Goal: Task Accomplishment & Management: Manage account settings

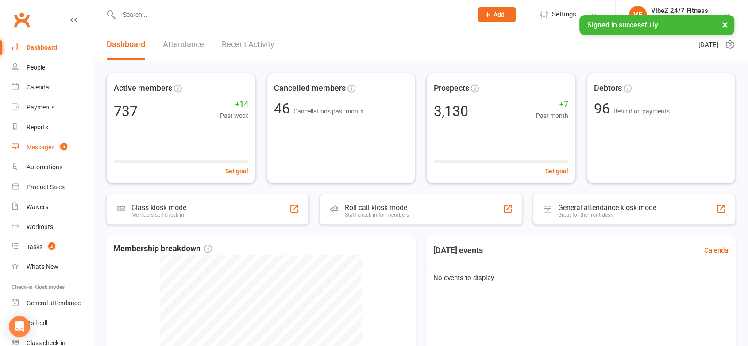
click at [36, 145] on div "Messages" at bounding box center [41, 146] width 28 height 7
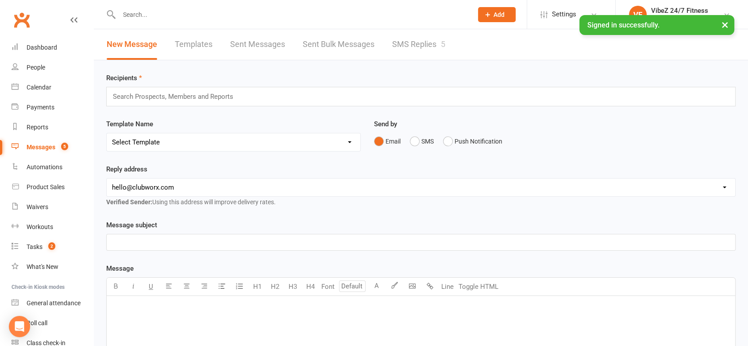
click at [411, 39] on link "SMS Replies 5" at bounding box center [418, 44] width 53 height 31
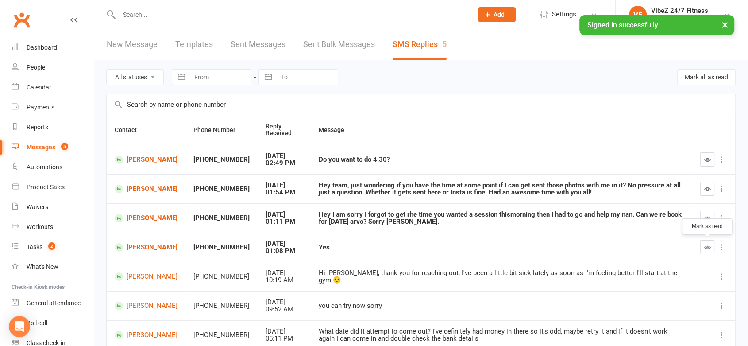
click at [710, 250] on button "button" at bounding box center [707, 247] width 14 height 14
click at [710, 209] on td at bounding box center [713, 217] width 43 height 29
click at [703, 215] on button "button" at bounding box center [707, 218] width 14 height 14
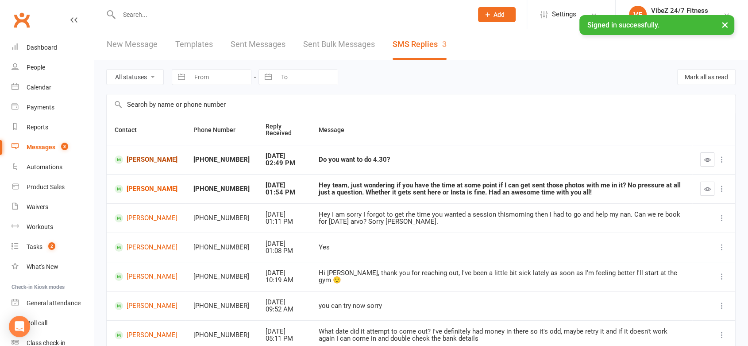
click at [136, 158] on link "[PERSON_NAME]" at bounding box center [146, 159] width 63 height 8
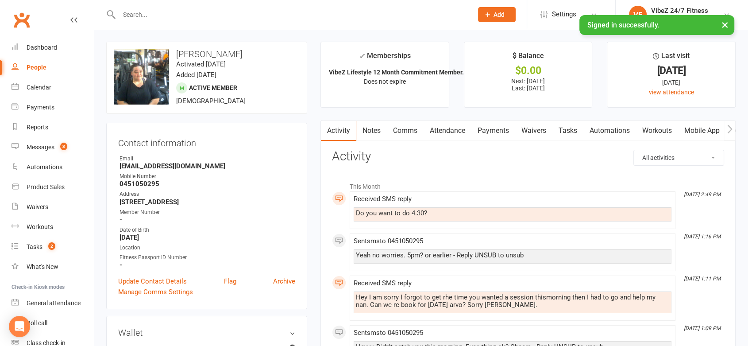
click at [411, 128] on link "Comms" at bounding box center [405, 130] width 37 height 20
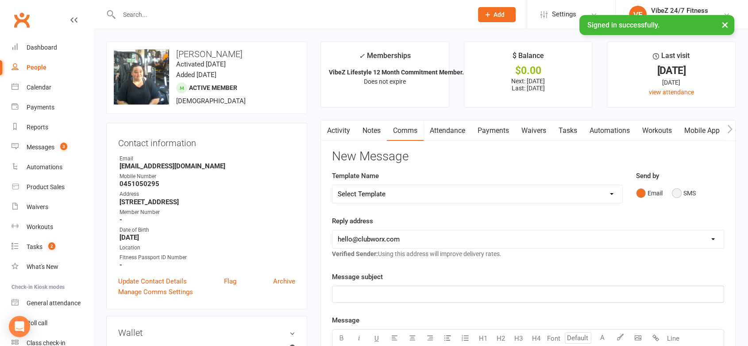
click at [680, 200] on button "SMS" at bounding box center [684, 193] width 24 height 17
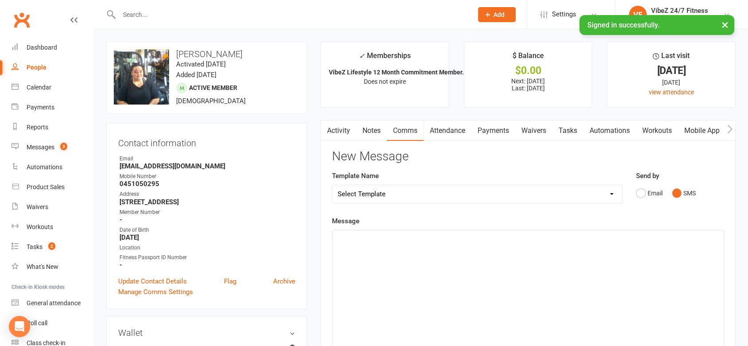
click at [483, 258] on div "﻿" at bounding box center [527, 296] width 391 height 133
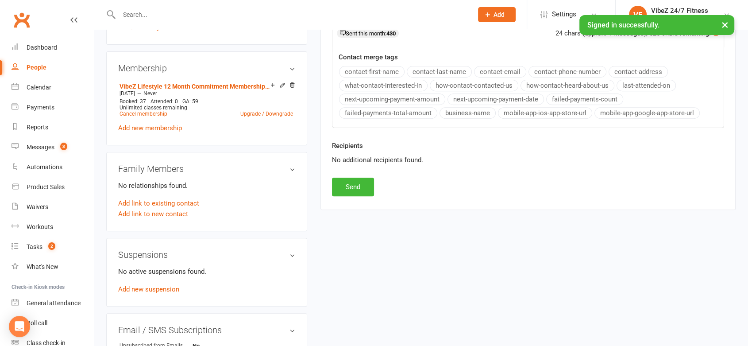
scroll to position [391, 0]
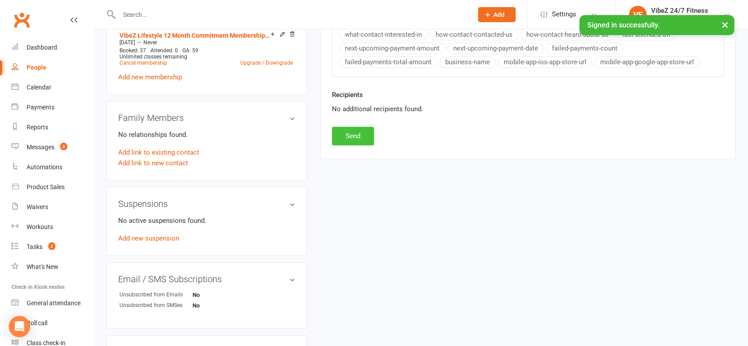
click at [353, 136] on button "Send" at bounding box center [353, 136] width 42 height 19
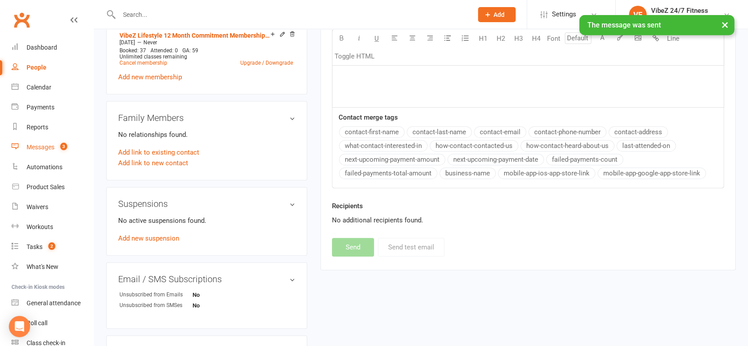
click at [52, 151] on link "Messages 3" at bounding box center [53, 147] width 82 height 20
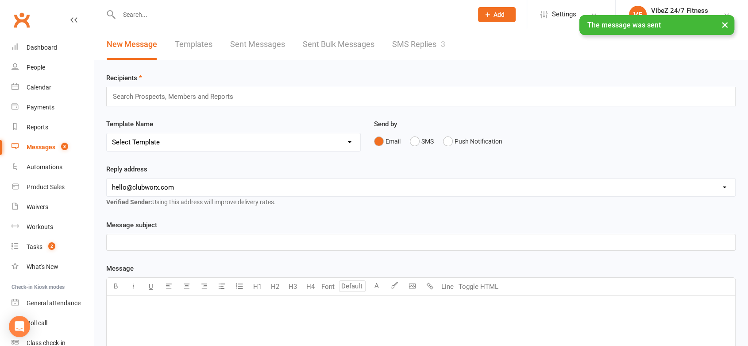
click at [404, 47] on link "SMS Replies 3" at bounding box center [418, 44] width 53 height 31
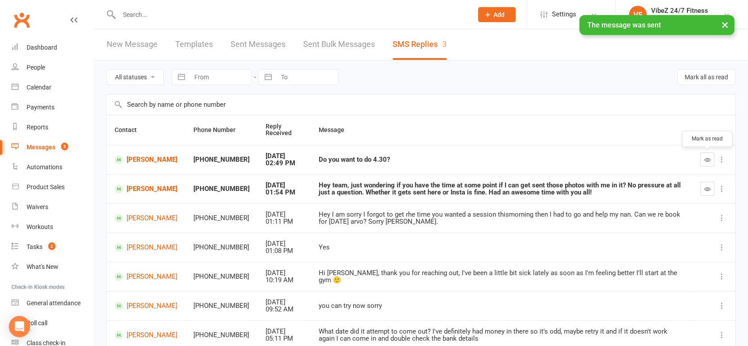
click at [707, 162] on button "button" at bounding box center [707, 159] width 14 height 14
click at [134, 190] on link "[PERSON_NAME]" at bounding box center [146, 189] width 63 height 8
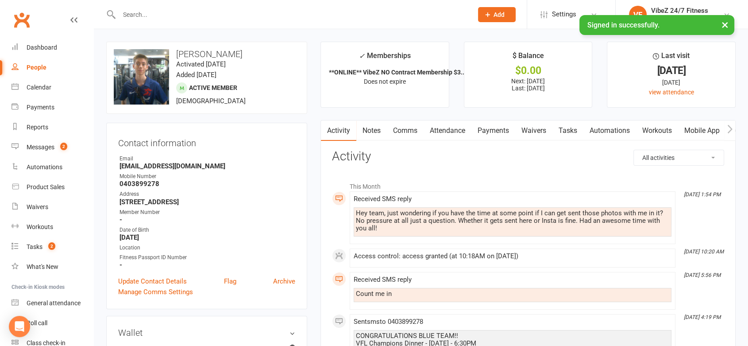
click at [409, 125] on link "Comms" at bounding box center [405, 130] width 37 height 20
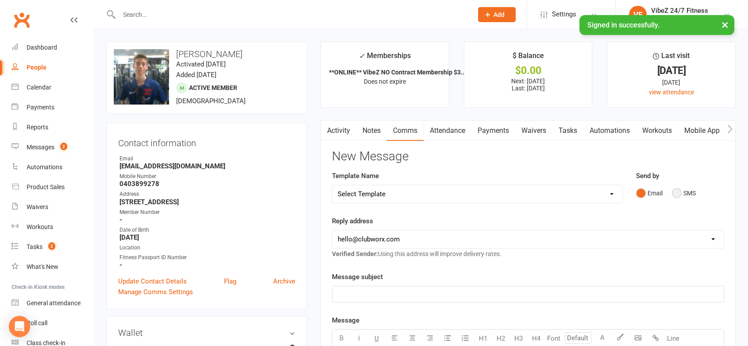
click at [679, 192] on button "SMS" at bounding box center [684, 193] width 24 height 17
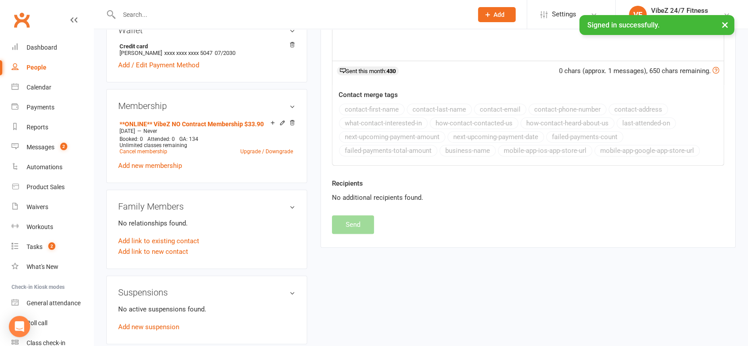
scroll to position [60, 0]
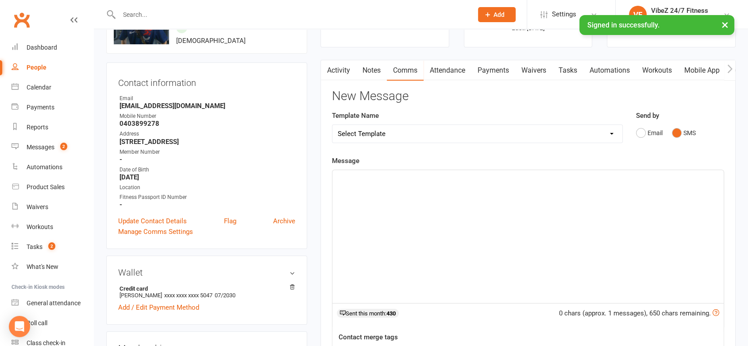
click at [460, 219] on div "﻿" at bounding box center [527, 236] width 391 height 133
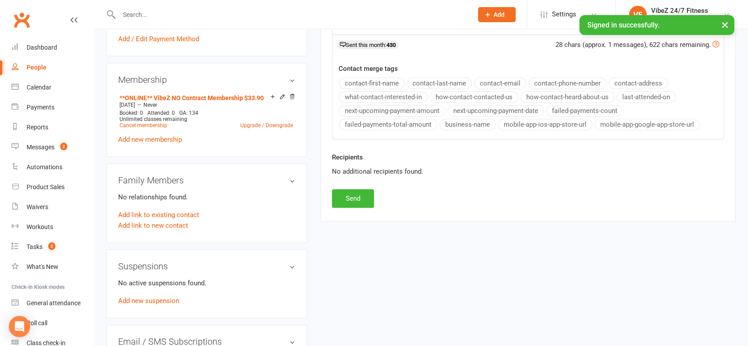
scroll to position [339, 0]
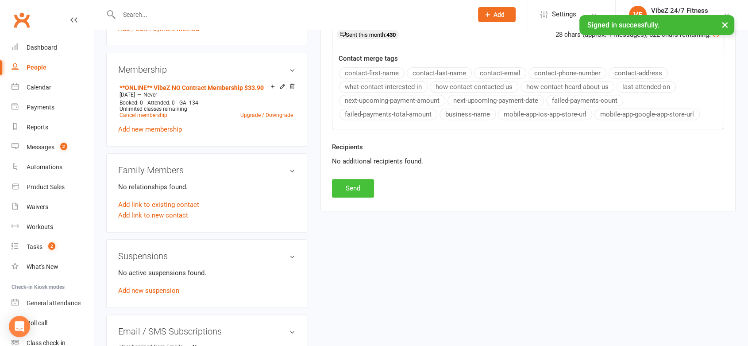
click at [333, 181] on button "Send" at bounding box center [353, 188] width 42 height 19
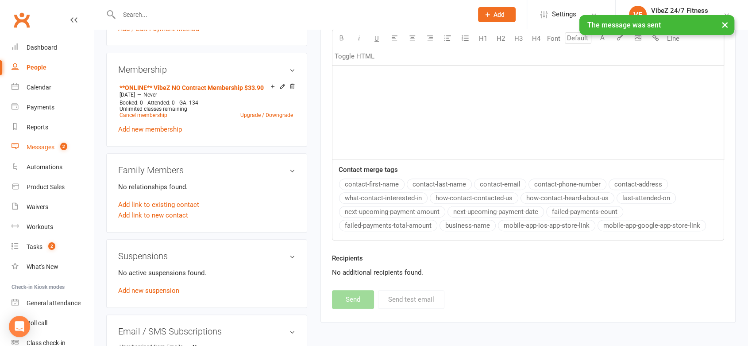
click at [62, 149] on span "2" at bounding box center [63, 147] width 7 height 8
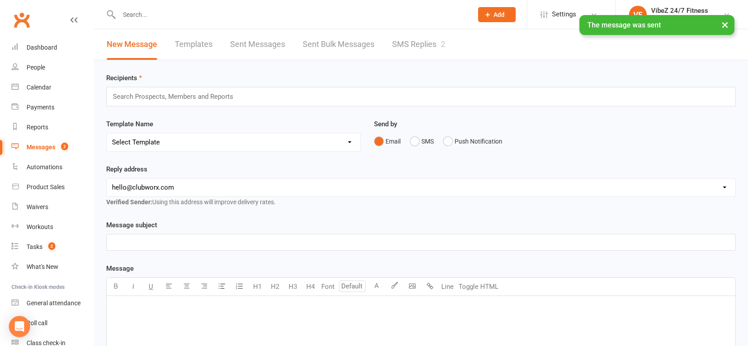
click at [426, 53] on link "SMS Replies 2" at bounding box center [418, 44] width 53 height 31
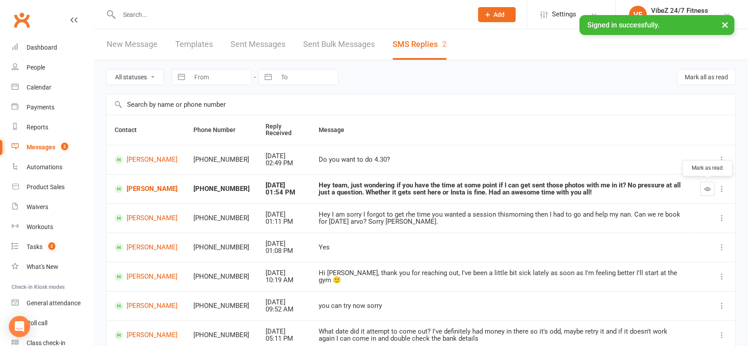
click at [710, 186] on icon "button" at bounding box center [707, 188] width 7 height 7
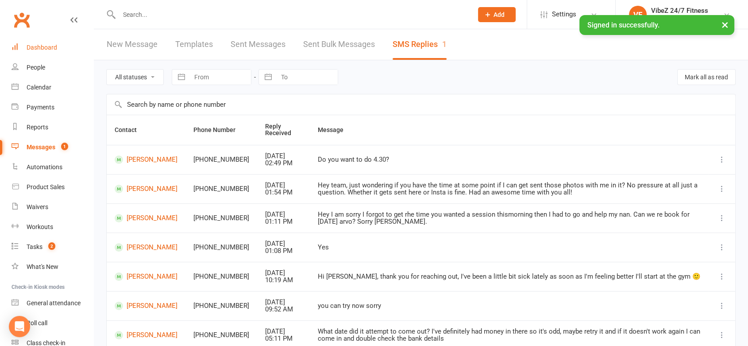
click at [38, 38] on link "Dashboard" at bounding box center [53, 48] width 82 height 20
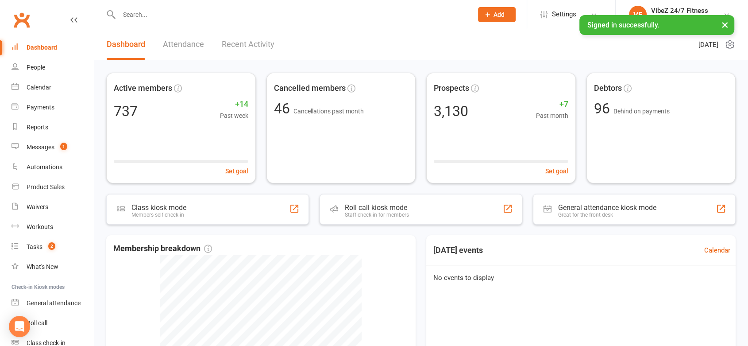
click at [242, 33] on link "Recent Activity" at bounding box center [248, 44] width 53 height 31
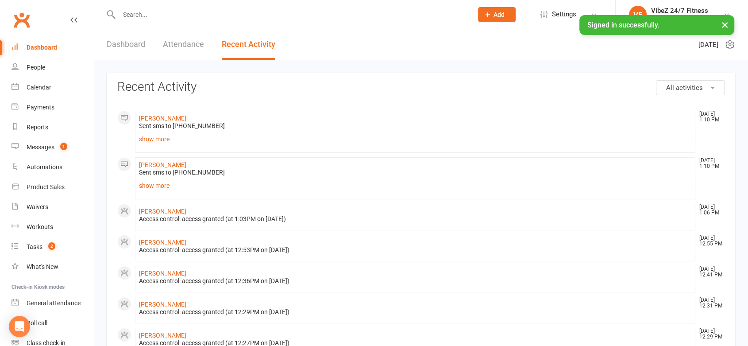
click at [131, 43] on link "Dashboard" at bounding box center [126, 44] width 39 height 31
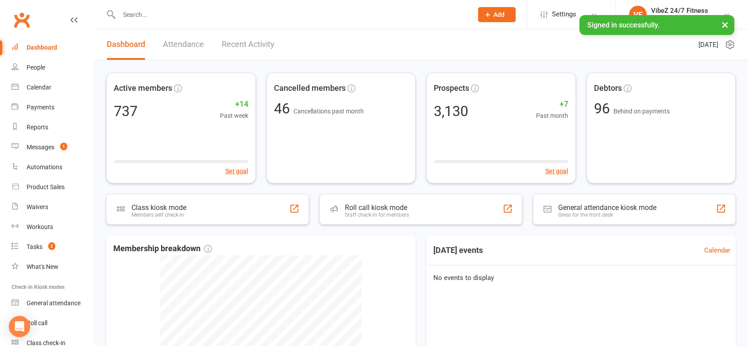
scroll to position [121, 0]
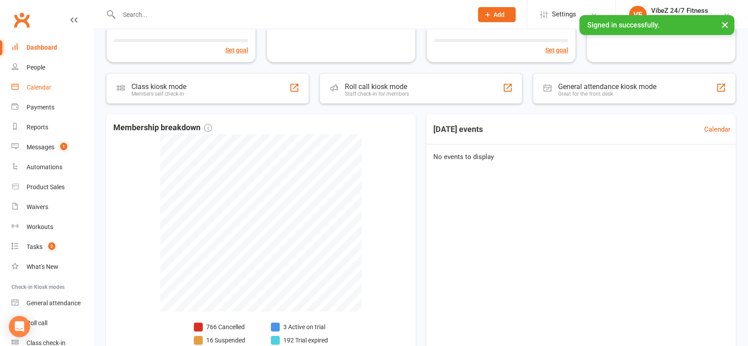
click at [53, 85] on link "Calendar" at bounding box center [53, 87] width 82 height 20
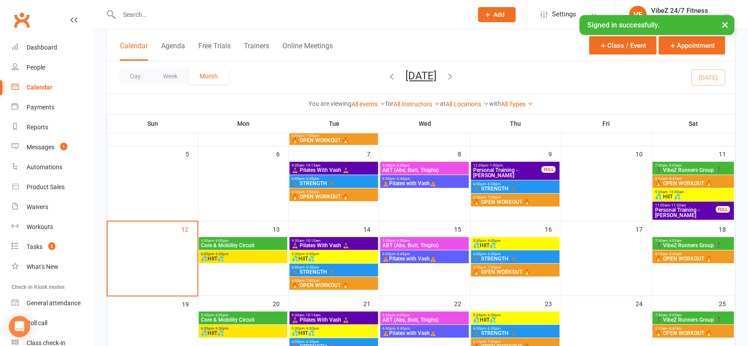
scroll to position [148, 0]
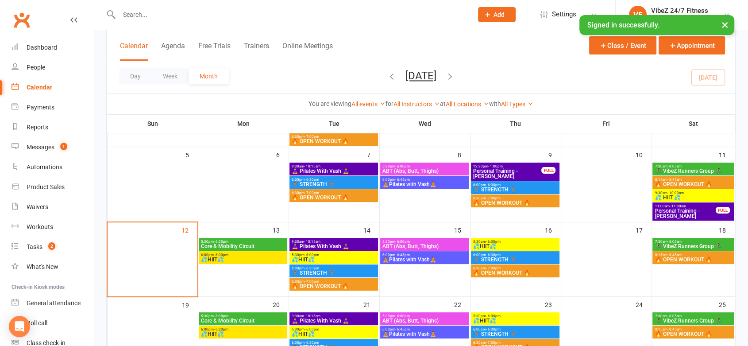
click at [692, 214] on span "Personal Training - [PERSON_NAME]" at bounding box center [685, 213] width 62 height 11
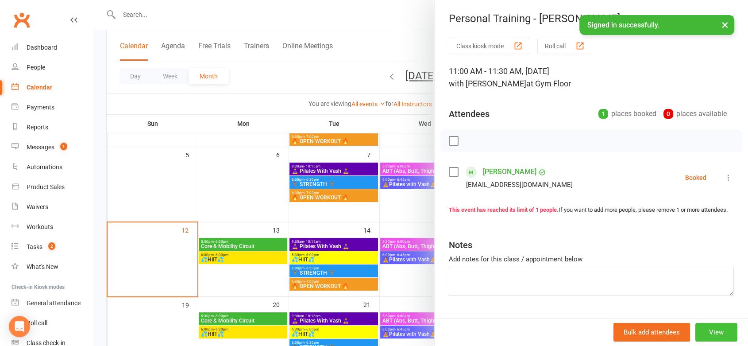
click at [706, 338] on button "View" at bounding box center [716, 332] width 42 height 19
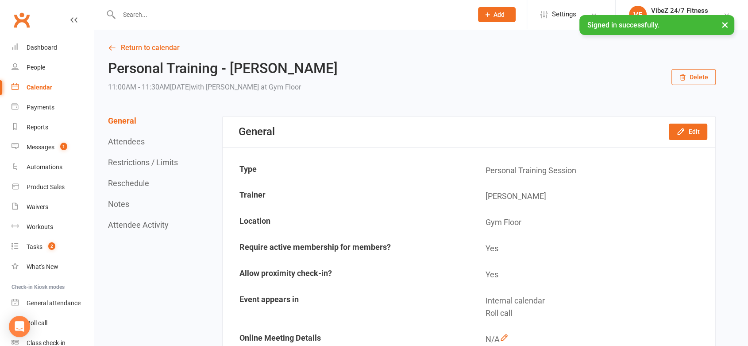
click at [135, 183] on button "Reschedule" at bounding box center [128, 182] width 41 height 9
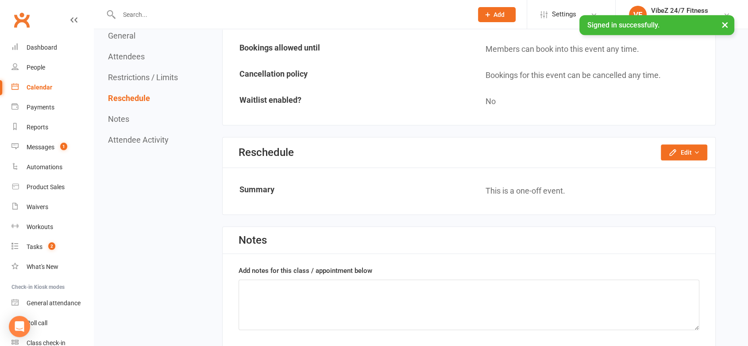
scroll to position [591, 0]
click at [682, 144] on button "Edit" at bounding box center [684, 152] width 46 height 16
click at [664, 174] on link "Reschedule this event only" at bounding box center [660, 172] width 93 height 18
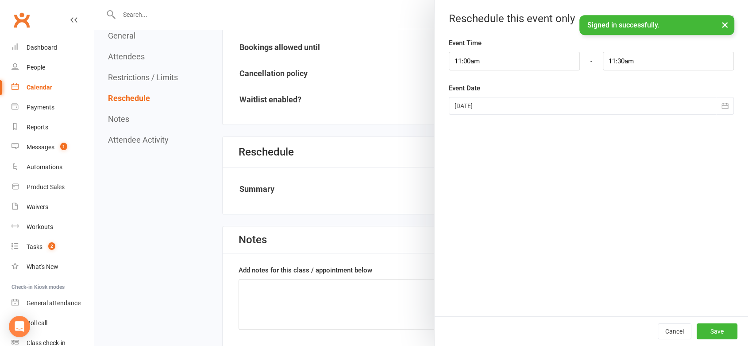
click at [513, 99] on div at bounding box center [591, 106] width 285 height 18
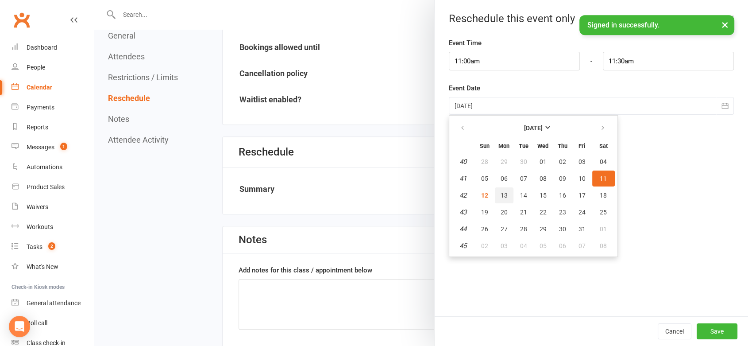
click at [501, 196] on span "13" at bounding box center [504, 195] width 7 height 7
type input "[DATE]"
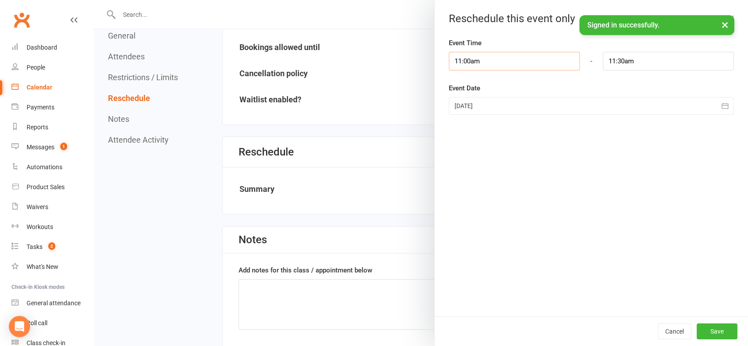
click at [519, 62] on input "11:00am" at bounding box center [514, 61] width 131 height 19
click at [487, 129] on div "12:00am 12:15am 12:30am 12:45am 1:00am 1:15am 1:30am 1:45am 2:00am 2:15am 2:30a…" at bounding box center [470, 103] width 43 height 66
type input "4:30pm"
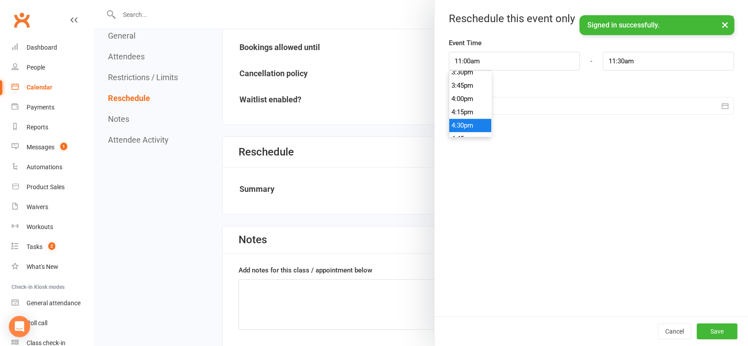
type input "5:00pm"
click at [473, 123] on li "4:30pm" at bounding box center [470, 125] width 42 height 13
click at [709, 325] on button "Save" at bounding box center [717, 331] width 41 height 16
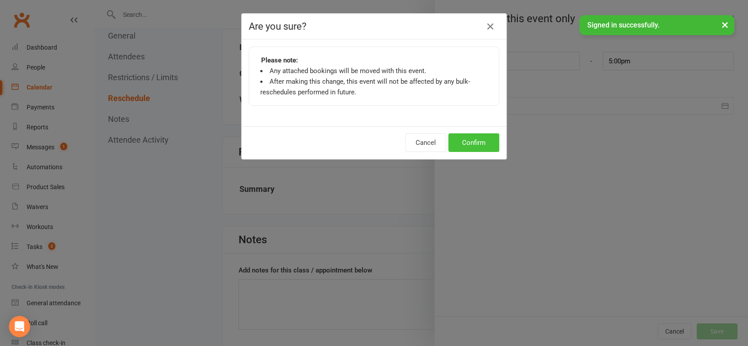
click at [455, 135] on button "Confirm" at bounding box center [473, 142] width 51 height 19
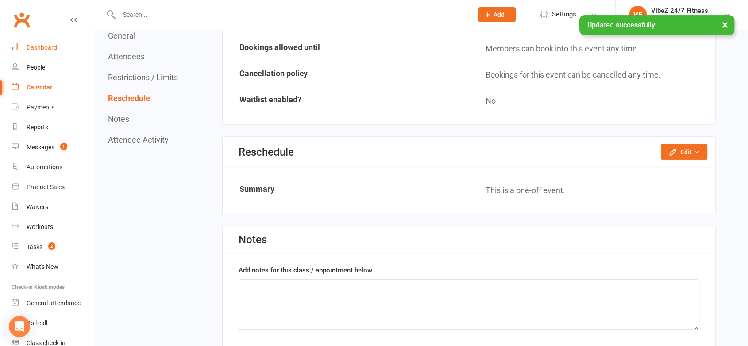
click at [64, 49] on link "Dashboard" at bounding box center [53, 48] width 82 height 20
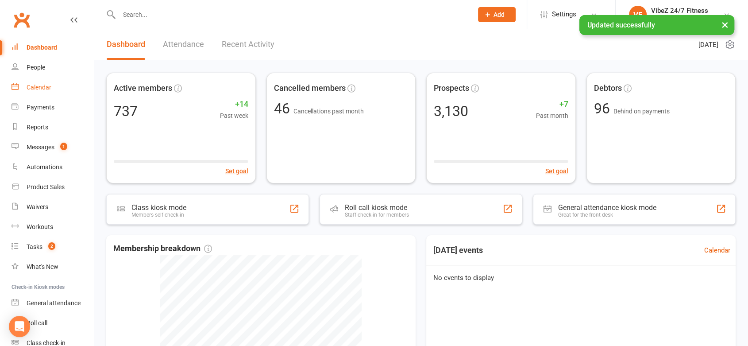
click at [36, 89] on div "Calendar" at bounding box center [39, 87] width 25 height 7
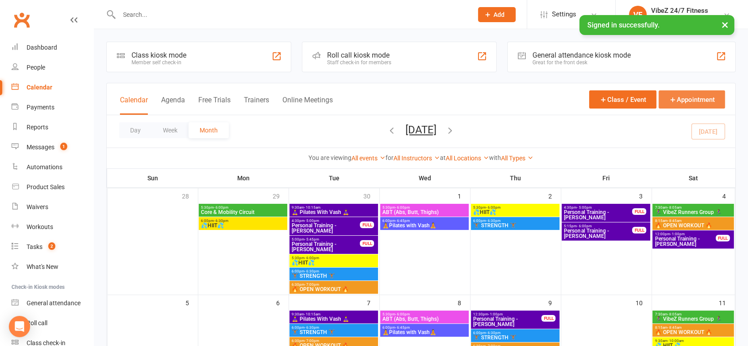
click at [686, 100] on button "Appointment" at bounding box center [692, 99] width 66 height 18
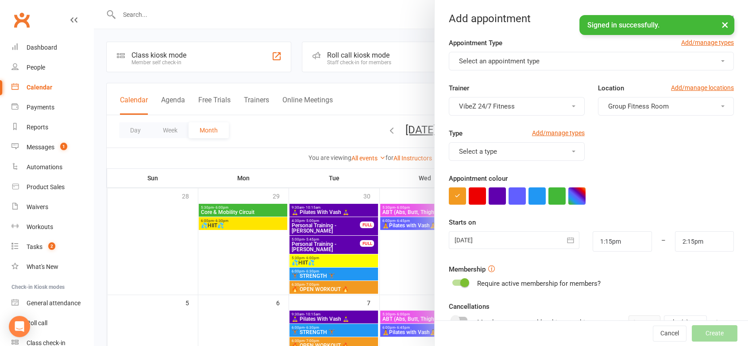
click at [503, 65] on span "Select an appointment type" at bounding box center [499, 61] width 81 height 8
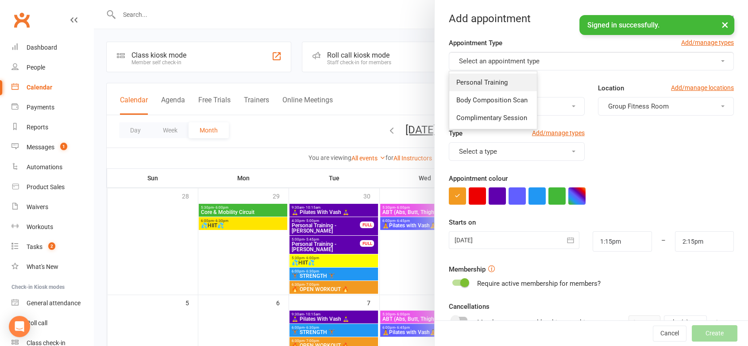
click at [498, 85] on span "Personal Training" at bounding box center [481, 82] width 51 height 8
type input "1:45pm"
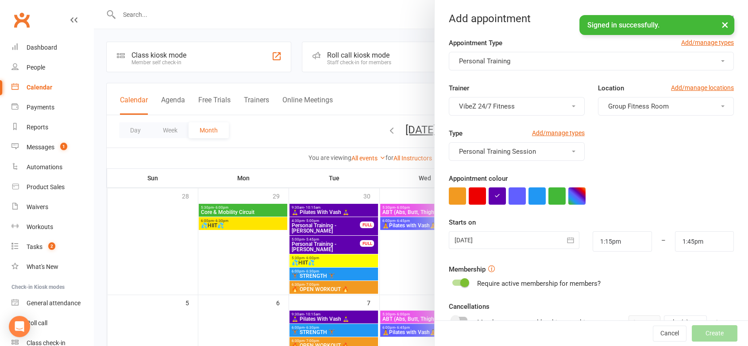
click at [500, 107] on span "VibeZ 24/7 Fitness" at bounding box center [487, 106] width 56 height 8
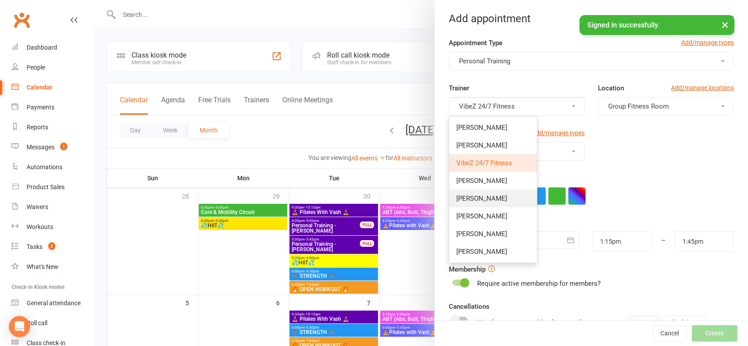
click at [493, 203] on link "[PERSON_NAME]" at bounding box center [493, 198] width 88 height 18
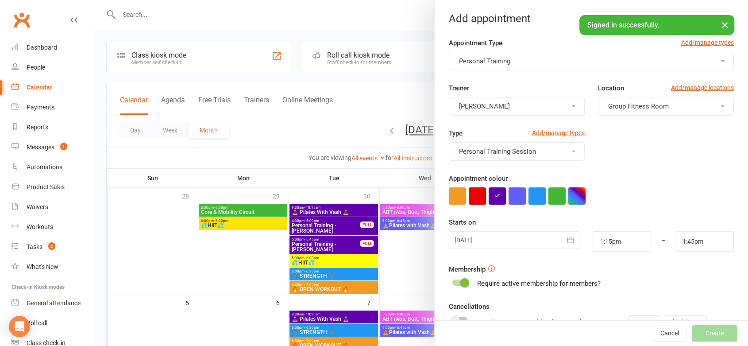
click at [676, 99] on button "Group Fitness Room" at bounding box center [666, 106] width 136 height 19
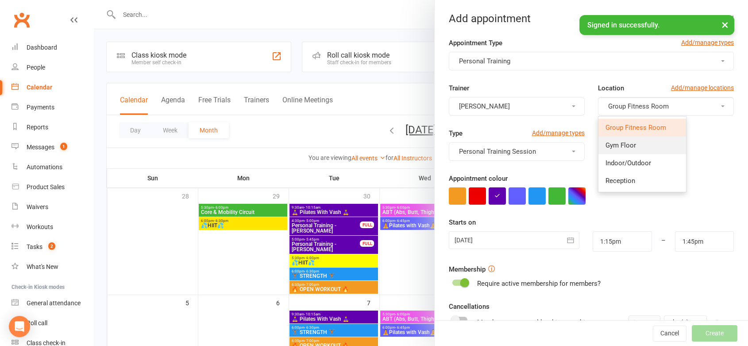
click at [634, 143] on link "Gym Floor" at bounding box center [642, 145] width 88 height 18
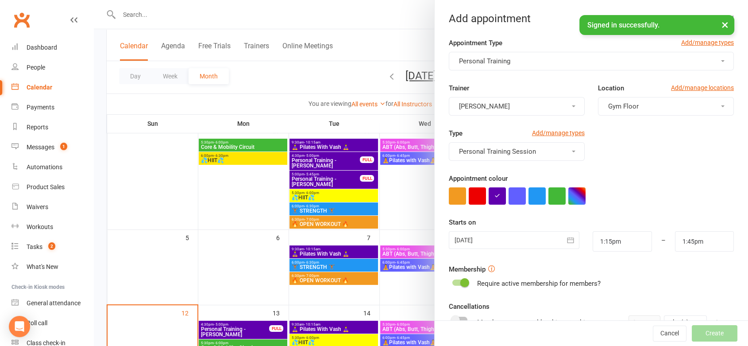
scroll to position [66, 0]
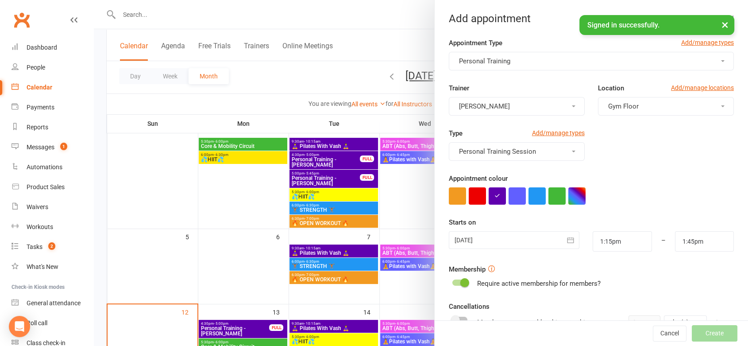
click at [496, 237] on div at bounding box center [514, 240] width 131 height 18
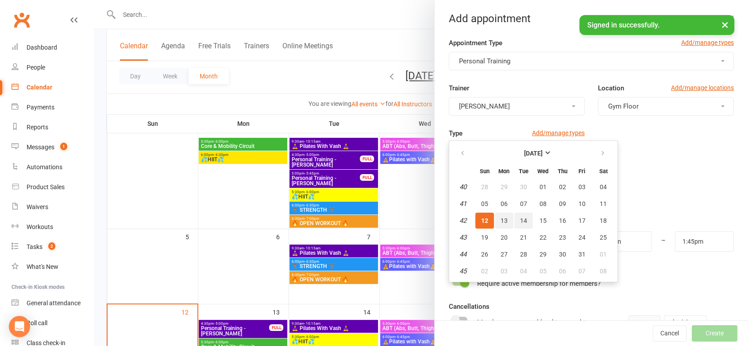
drag, startPoint x: 504, startPoint y: 219, endPoint x: 511, endPoint y: 220, distance: 7.6
click at [511, 220] on tr "42 12 13 14 15 16 17 18" at bounding box center [533, 220] width 163 height 16
click at [514, 220] on button "14" at bounding box center [523, 220] width 19 height 16
type input "[DATE]"
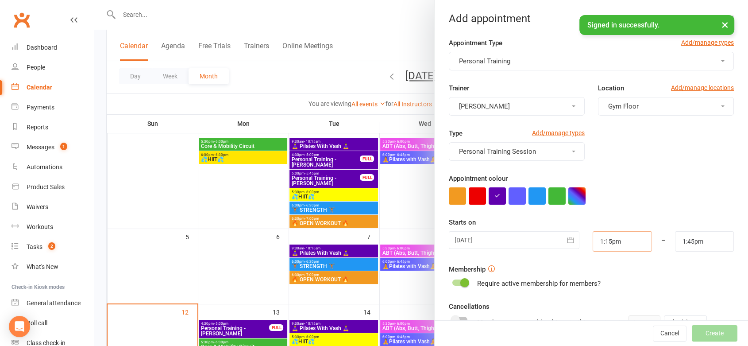
click at [635, 240] on input "1:15pm" at bounding box center [622, 241] width 59 height 20
type input "9:30am"
click at [602, 292] on li "9:30am" at bounding box center [614, 288] width 42 height 13
click at [690, 248] on input "1:45pm" at bounding box center [704, 241] width 59 height 20
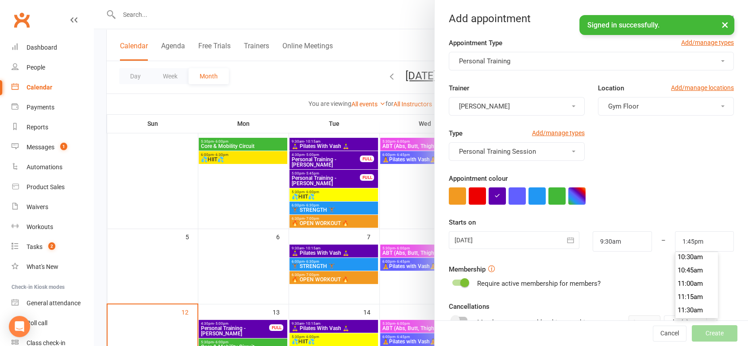
scroll to position [540, 0]
type input "10:15am"
click at [691, 261] on li "10:15am" at bounding box center [696, 262] width 42 height 13
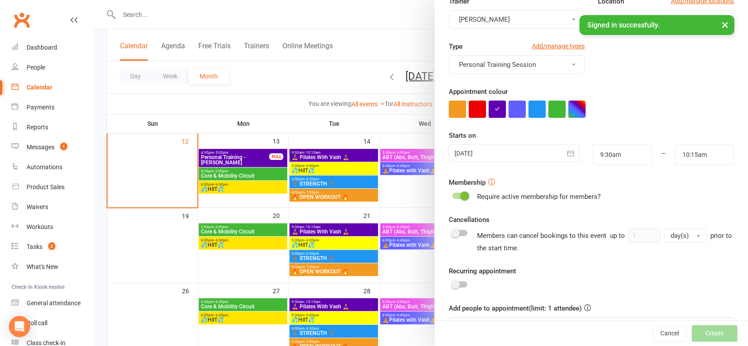
scroll to position [113, 0]
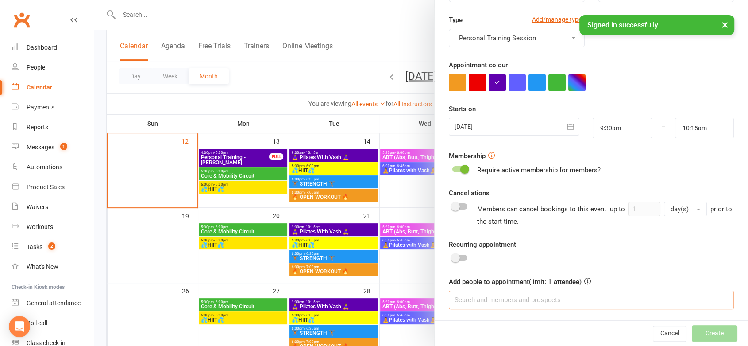
click at [550, 297] on input at bounding box center [591, 299] width 285 height 19
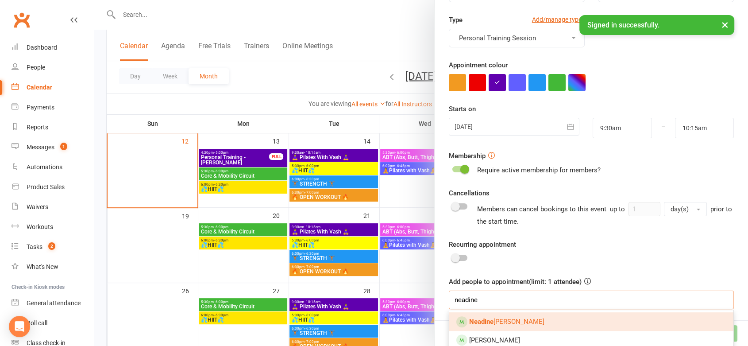
type input "neadine"
click at [481, 319] on strong "Neadine" at bounding box center [481, 321] width 24 height 8
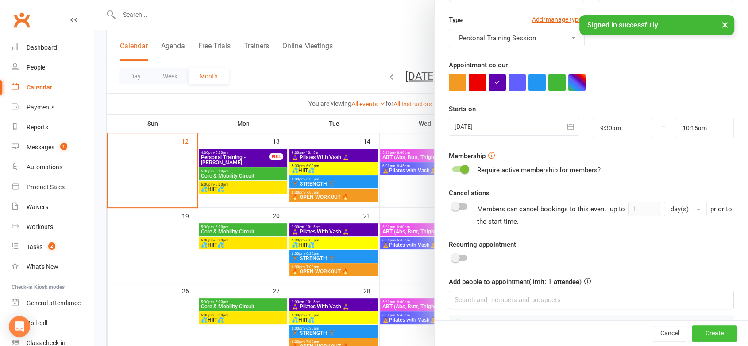
click at [697, 331] on button "Create" at bounding box center [715, 333] width 46 height 16
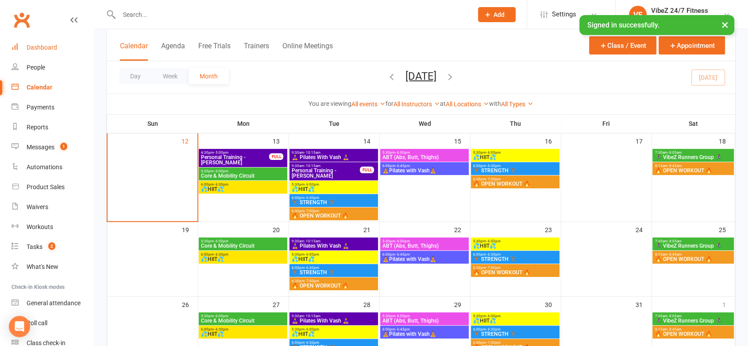
click at [42, 49] on div "Dashboard" at bounding box center [42, 47] width 31 height 7
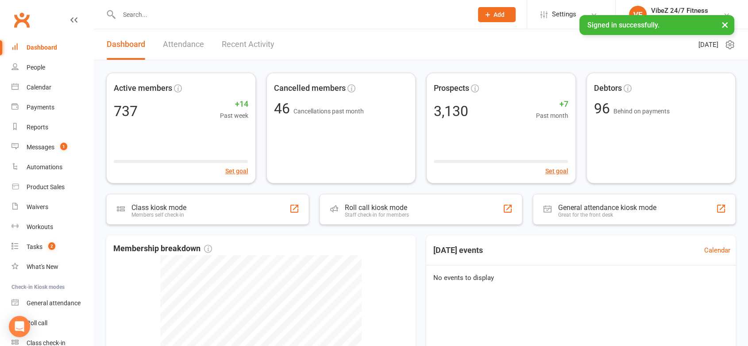
click at [239, 38] on link "Recent Activity" at bounding box center [248, 44] width 53 height 31
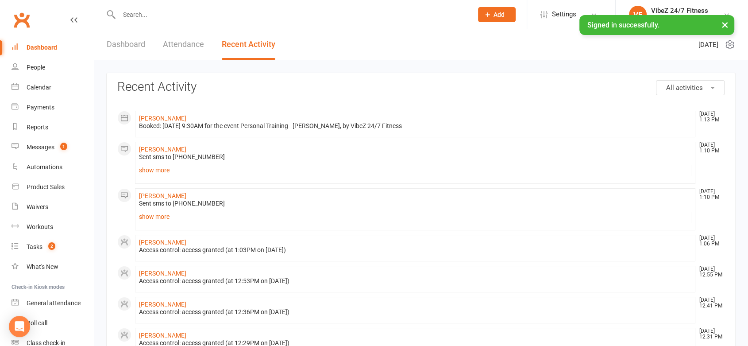
click at [112, 37] on link "Dashboard" at bounding box center [126, 44] width 39 height 31
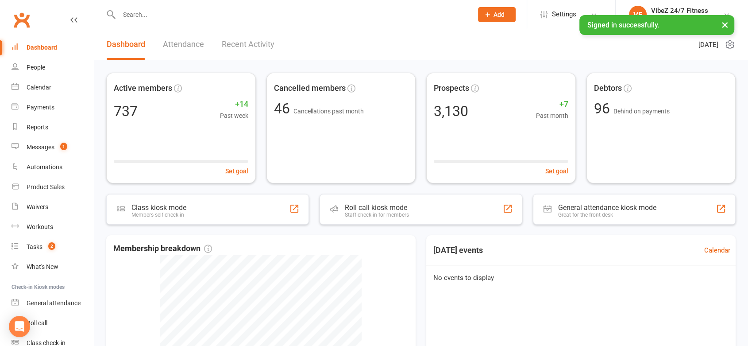
click at [271, 45] on link "Recent Activity" at bounding box center [248, 44] width 53 height 31
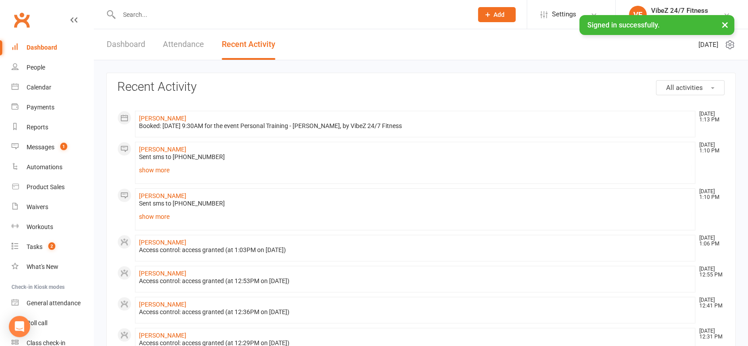
click at [216, 21] on div at bounding box center [286, 14] width 360 height 29
click at [35, 110] on div "Payments" at bounding box center [41, 107] width 28 height 7
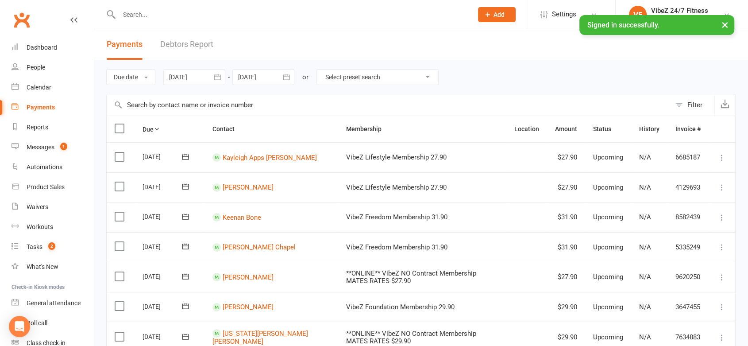
click at [170, 44] on link "Debtors Report" at bounding box center [186, 44] width 53 height 31
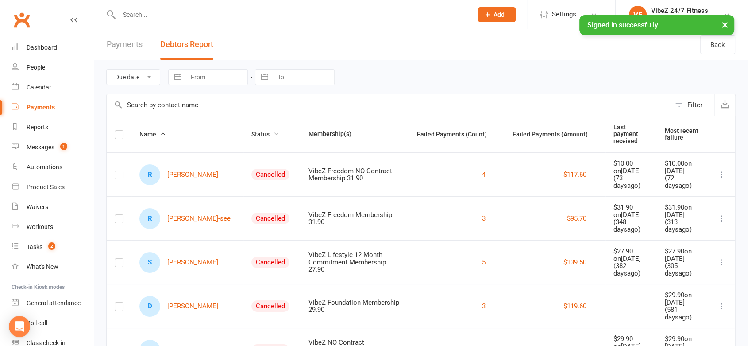
click at [251, 131] on span "Status" at bounding box center [265, 134] width 28 height 7
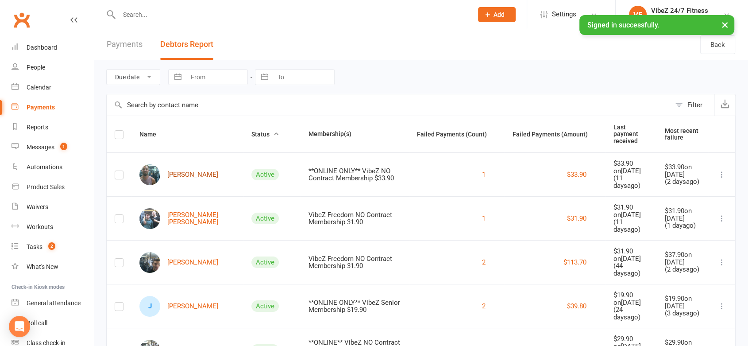
click at [197, 170] on link "[PERSON_NAME]" at bounding box center [178, 174] width 79 height 21
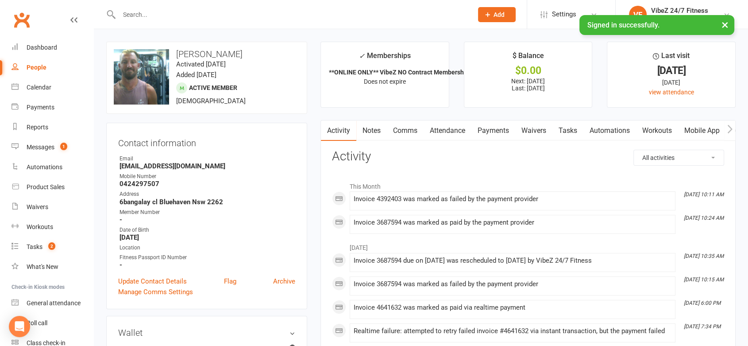
click at [491, 128] on link "Payments" at bounding box center [493, 130] width 44 height 20
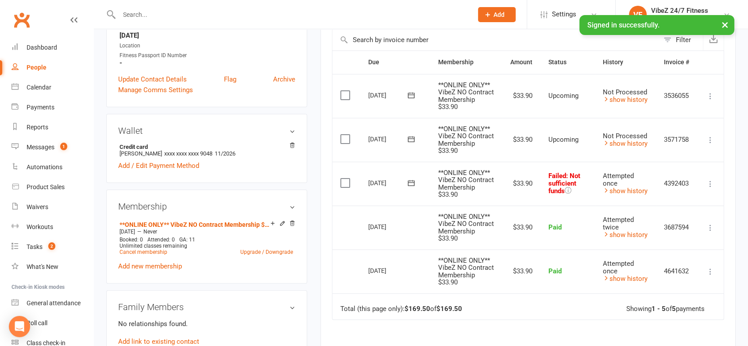
scroll to position [231, 0]
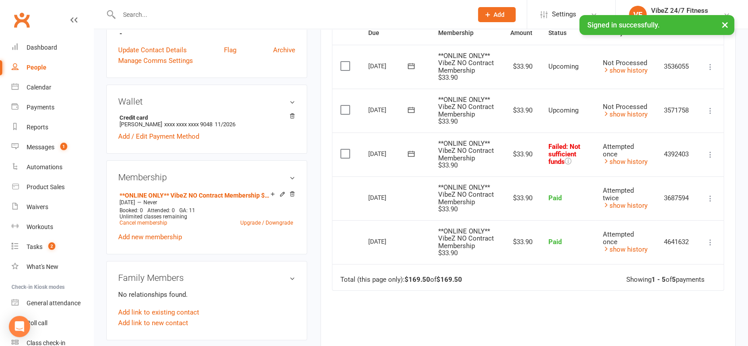
click at [707, 156] on icon at bounding box center [710, 154] width 9 height 9
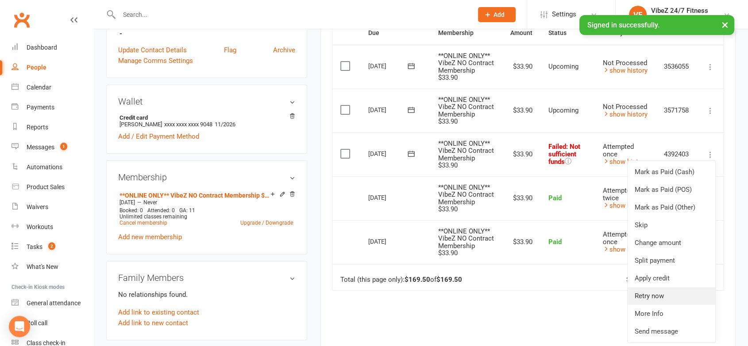
click at [656, 295] on link "Retry now" at bounding box center [672, 296] width 88 height 18
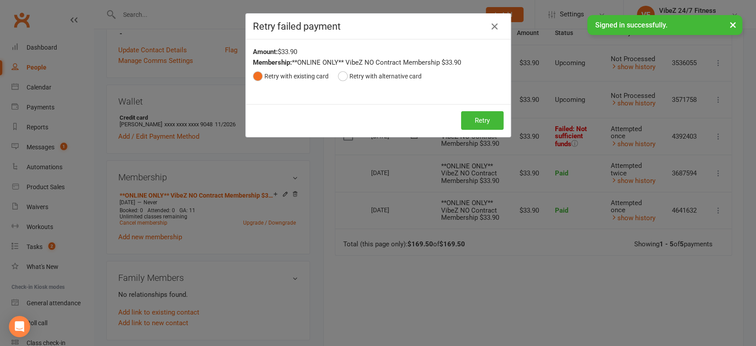
click at [474, 136] on div "Retry Retry" at bounding box center [378, 120] width 265 height 33
click at [474, 126] on button "Retry" at bounding box center [482, 120] width 42 height 19
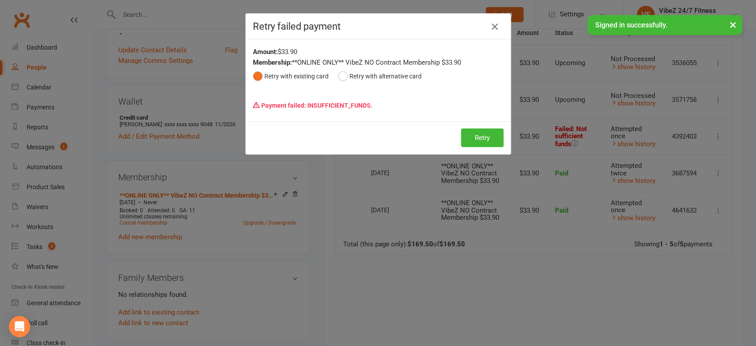
click at [489, 27] on icon "button" at bounding box center [494, 26] width 11 height 11
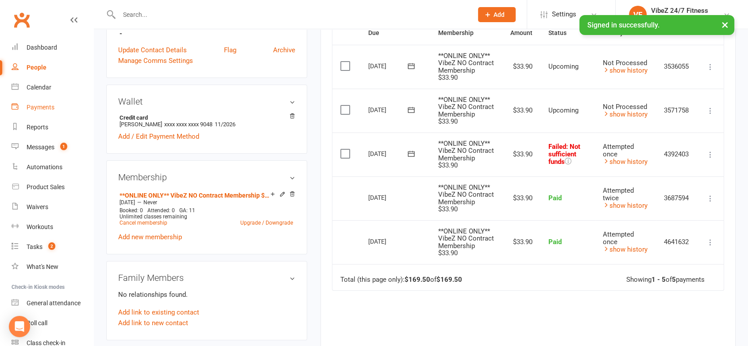
click at [44, 108] on div "Payments" at bounding box center [41, 107] width 28 height 7
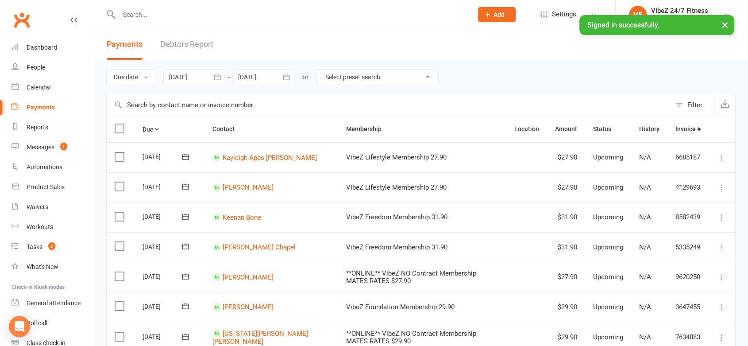
click at [195, 49] on link "Debtors Report" at bounding box center [186, 44] width 53 height 31
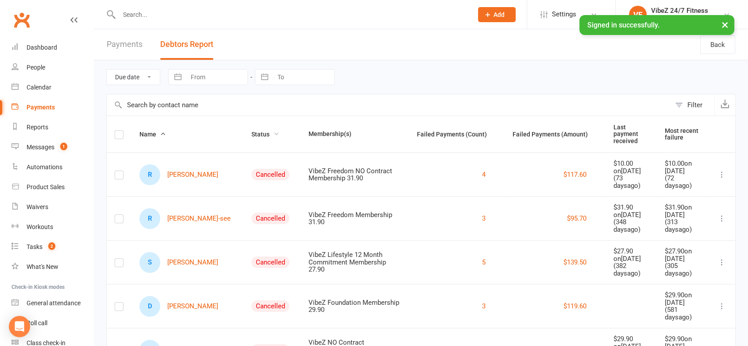
click at [251, 131] on span "Status" at bounding box center [265, 134] width 28 height 7
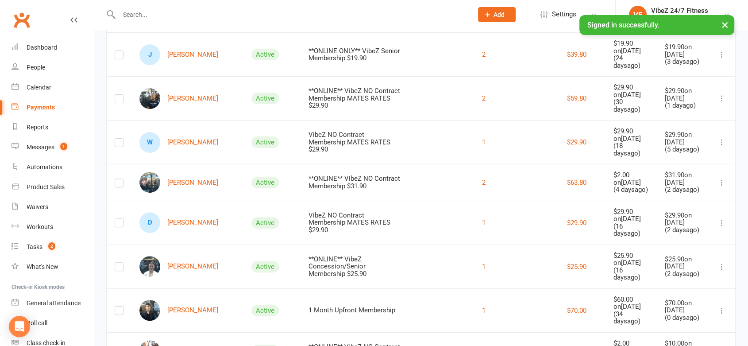
scroll to position [256, 0]
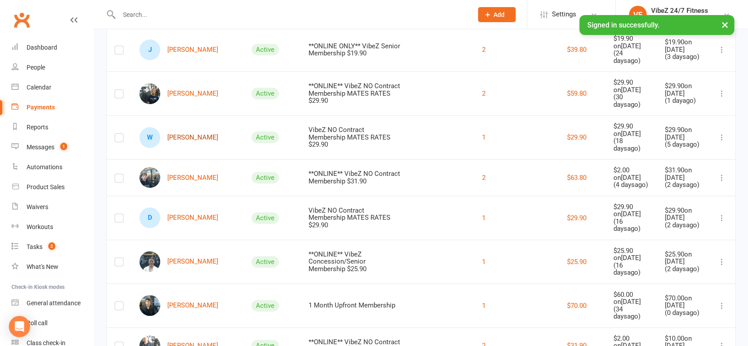
click at [186, 133] on link "W [PERSON_NAME]" at bounding box center [178, 137] width 79 height 21
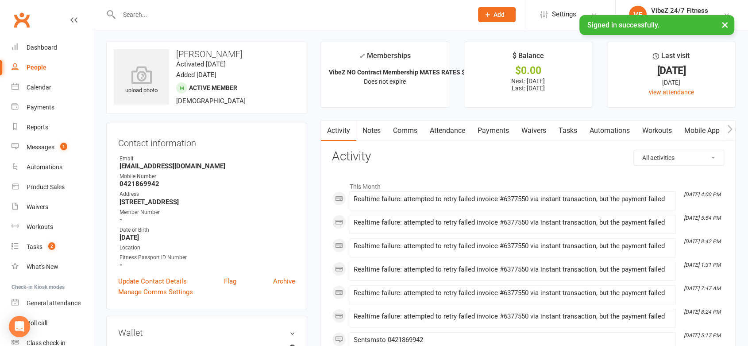
click at [500, 130] on link "Payments" at bounding box center [493, 130] width 44 height 20
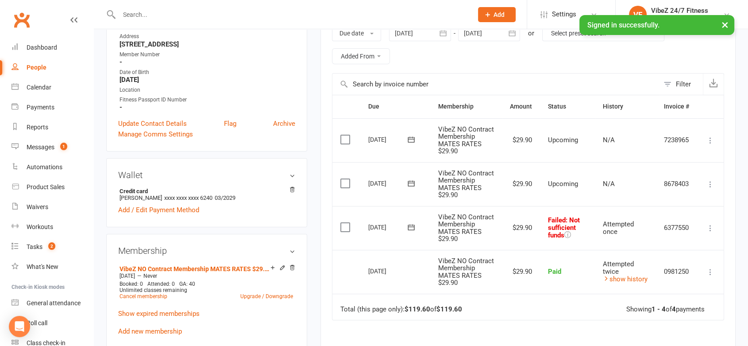
scroll to position [162, 0]
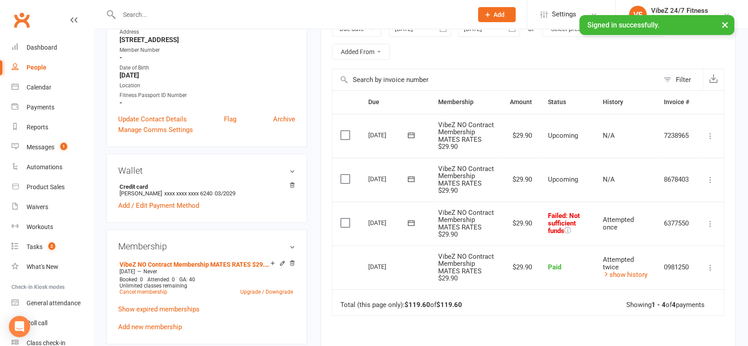
click at [711, 228] on icon at bounding box center [710, 223] width 9 height 9
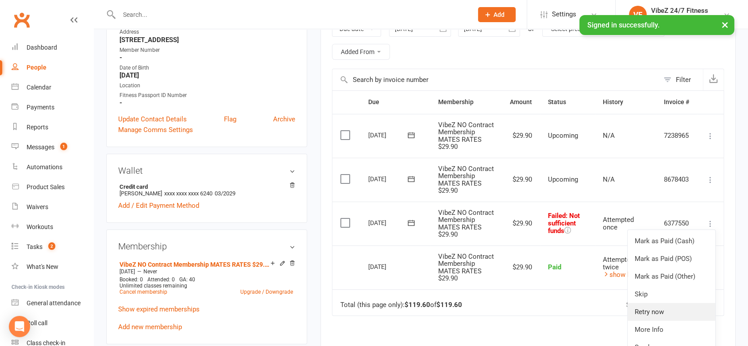
click at [662, 320] on link "Retry now" at bounding box center [672, 312] width 88 height 18
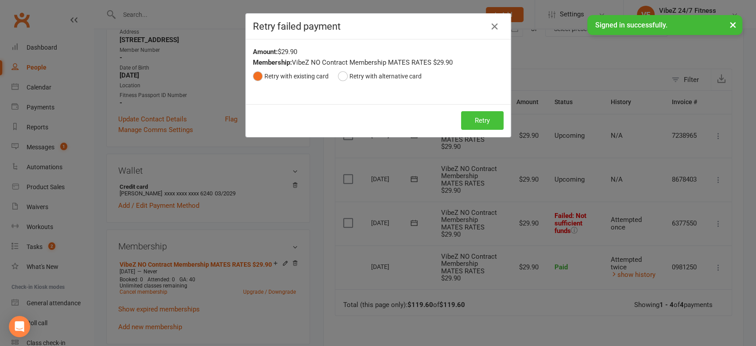
click at [488, 129] on div "Retry Retry" at bounding box center [378, 120] width 265 height 33
click at [488, 129] on button "Retry" at bounding box center [482, 120] width 42 height 19
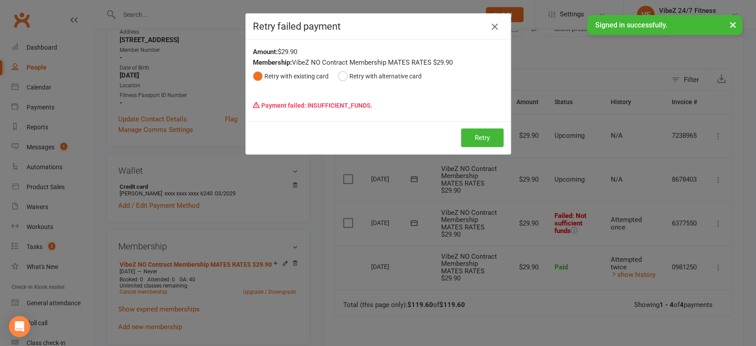
click at [490, 26] on icon "button" at bounding box center [494, 26] width 11 height 11
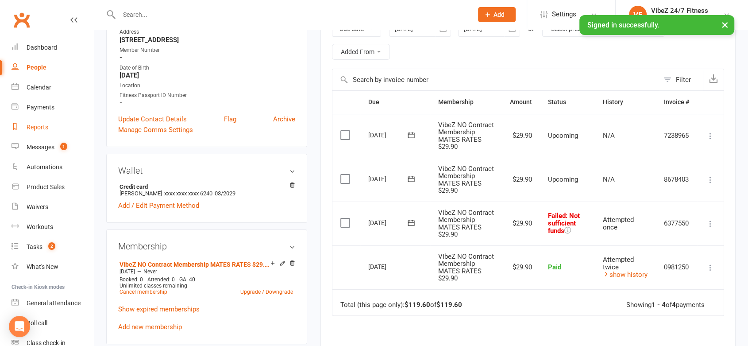
click at [34, 117] on link "Reports" at bounding box center [53, 127] width 82 height 20
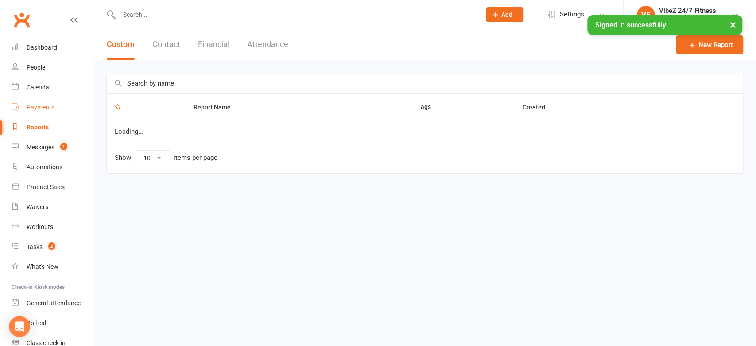
click at [34, 112] on link "Payments" at bounding box center [53, 107] width 82 height 20
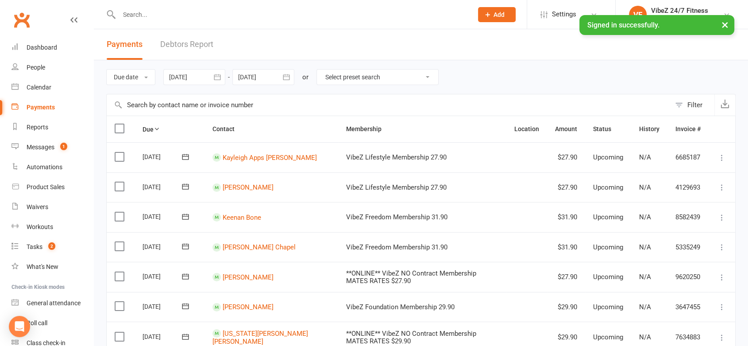
click at [209, 45] on link "Debtors Report" at bounding box center [186, 44] width 53 height 31
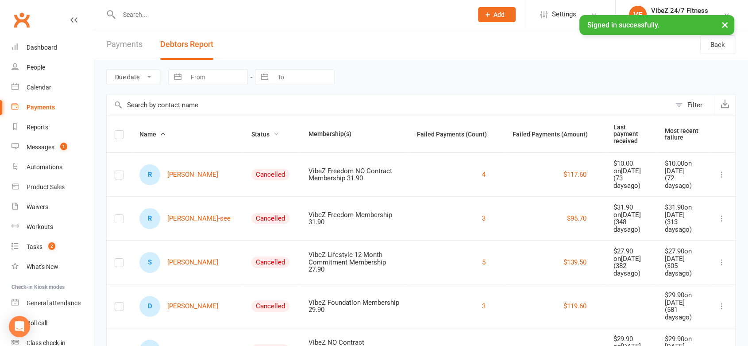
click at [251, 131] on span "Status" at bounding box center [265, 134] width 28 height 7
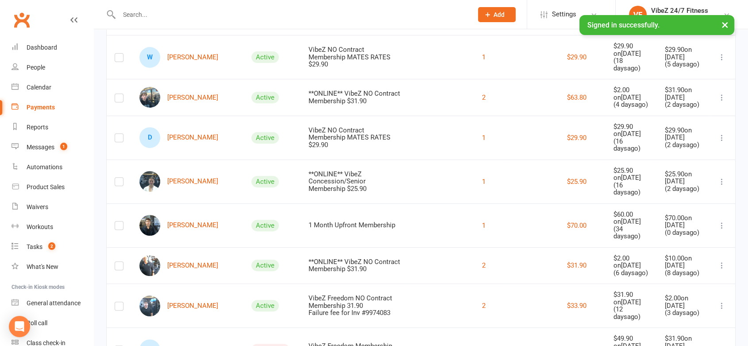
scroll to position [352, 0]
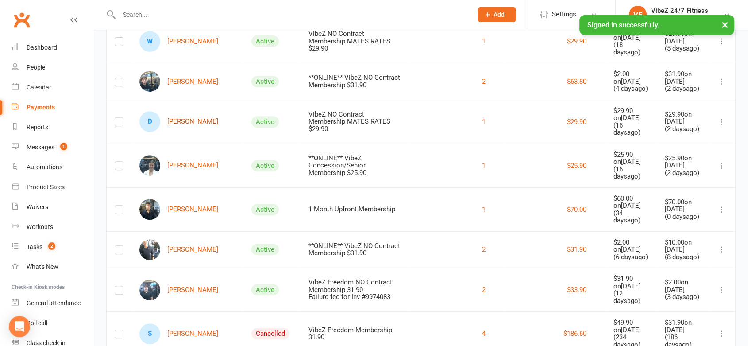
click at [194, 119] on link "D [PERSON_NAME]" at bounding box center [178, 121] width 79 height 21
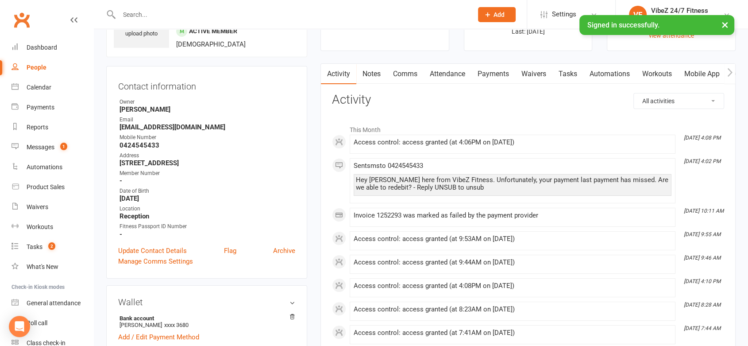
scroll to position [54, 0]
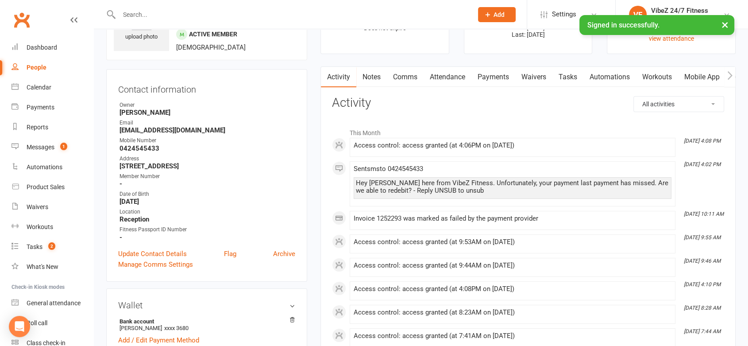
click at [492, 79] on link "Payments" at bounding box center [493, 77] width 44 height 20
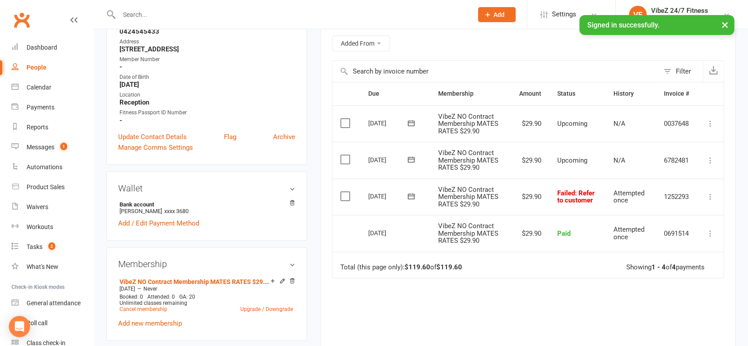
scroll to position [225, 0]
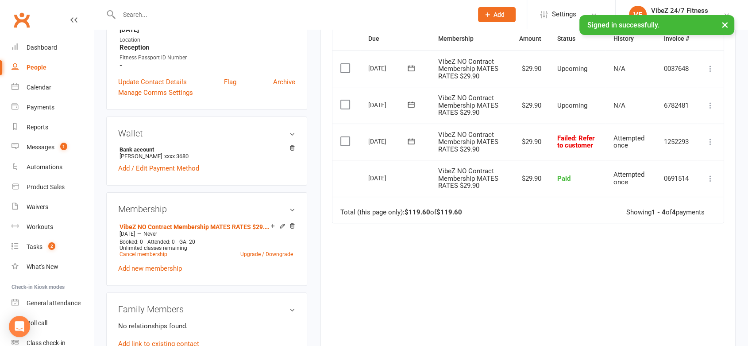
click at [412, 142] on icon at bounding box center [411, 141] width 9 height 9
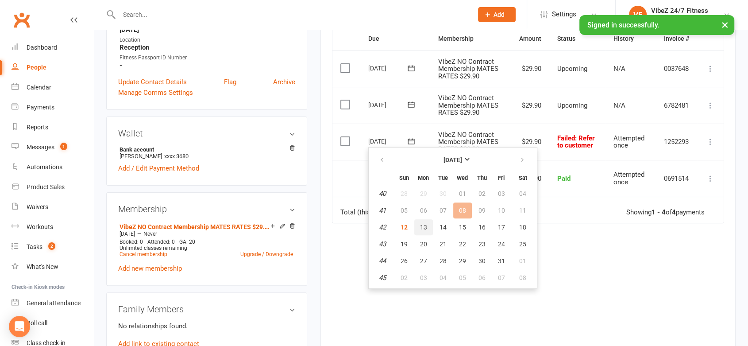
click at [428, 226] on button "13" at bounding box center [423, 227] width 19 height 16
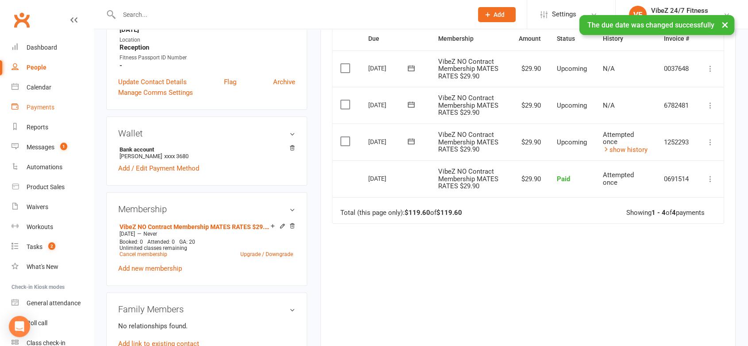
click at [43, 104] on div "Payments" at bounding box center [41, 107] width 28 height 7
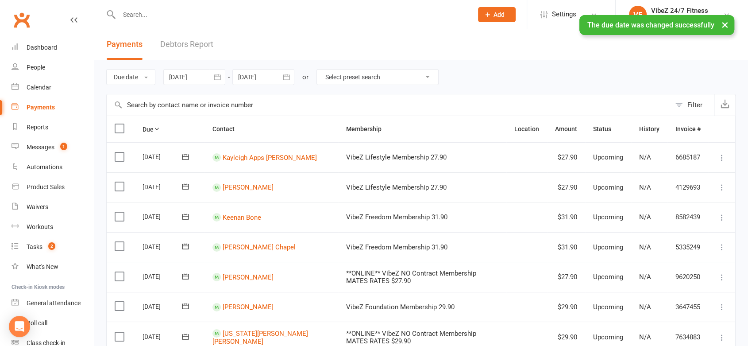
click at [191, 40] on link "Debtors Report" at bounding box center [186, 44] width 53 height 31
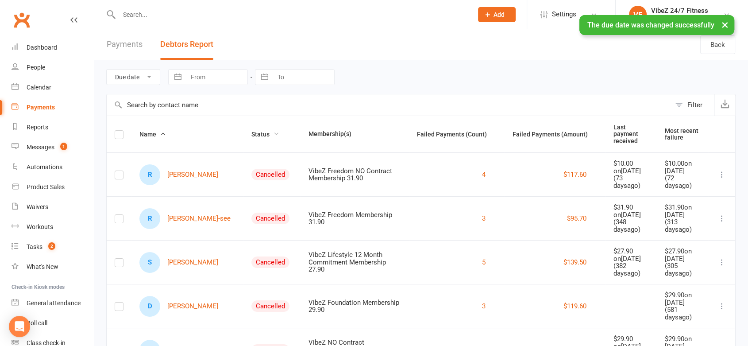
click at [251, 132] on span "Status" at bounding box center [265, 134] width 28 height 7
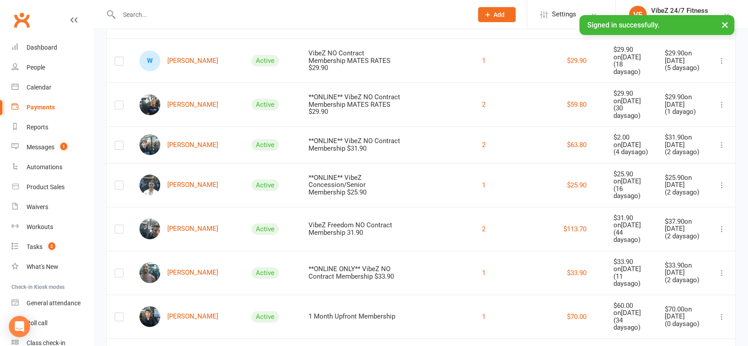
scroll to position [233, 0]
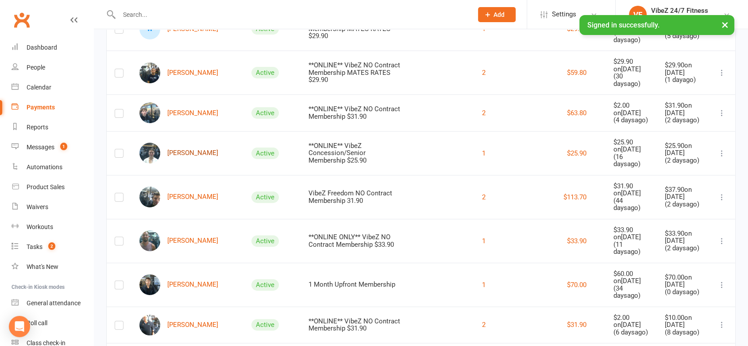
click at [185, 143] on link "[PERSON_NAME]" at bounding box center [178, 153] width 79 height 21
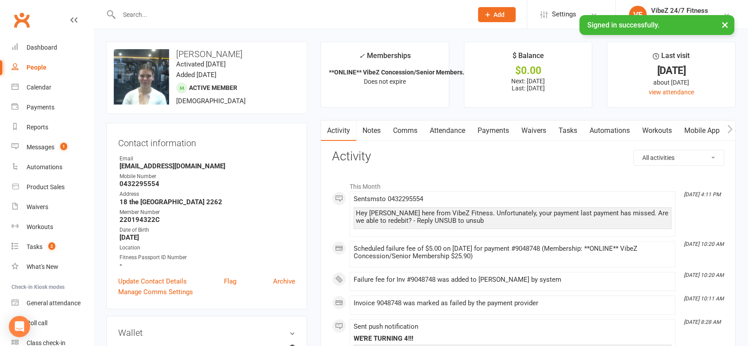
click at [490, 128] on link "Payments" at bounding box center [493, 130] width 44 height 20
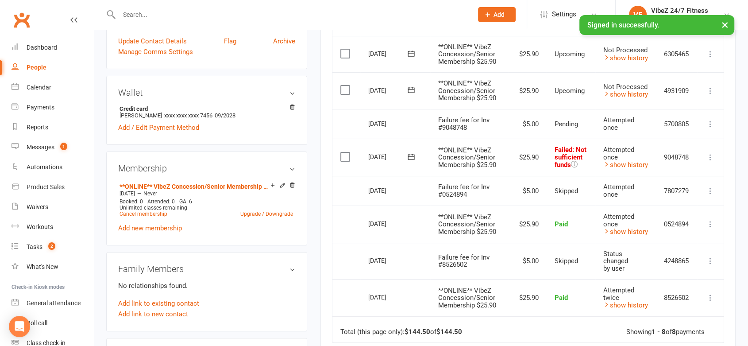
scroll to position [249, 0]
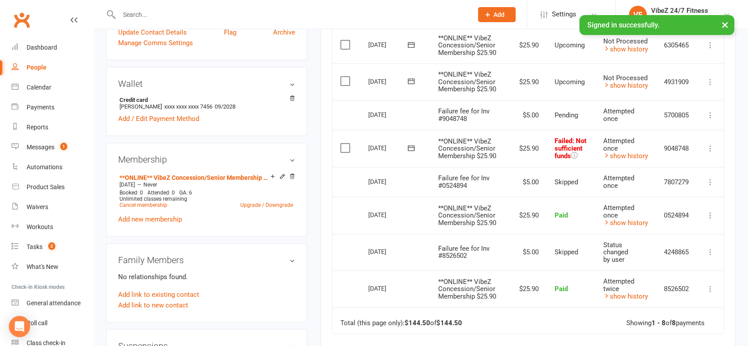
click at [706, 145] on icon at bounding box center [710, 148] width 9 height 9
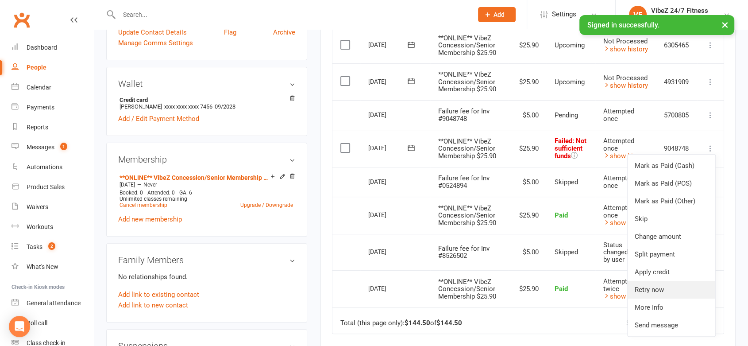
click at [660, 286] on link "Retry now" at bounding box center [672, 290] width 88 height 18
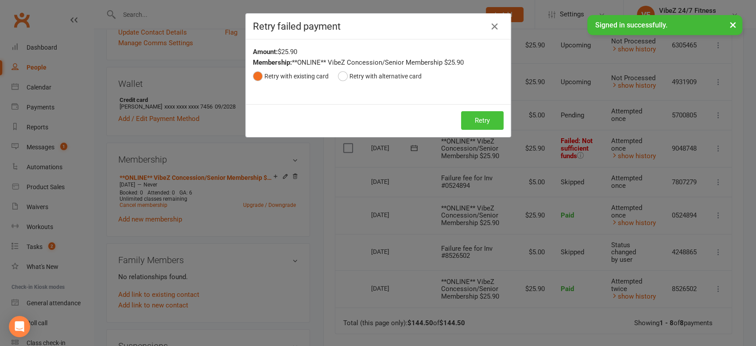
click at [466, 126] on button "Retry" at bounding box center [482, 120] width 42 height 19
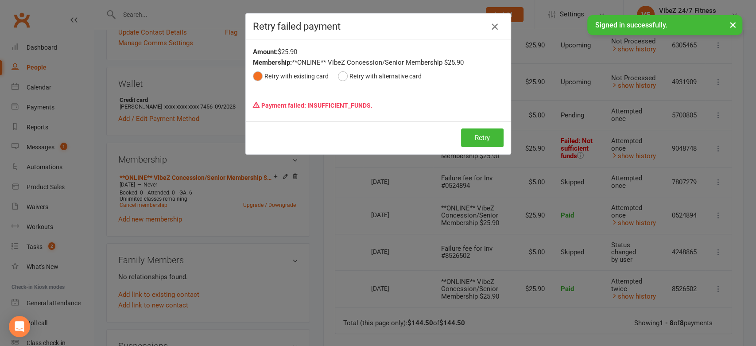
click at [493, 29] on icon "button" at bounding box center [494, 26] width 11 height 11
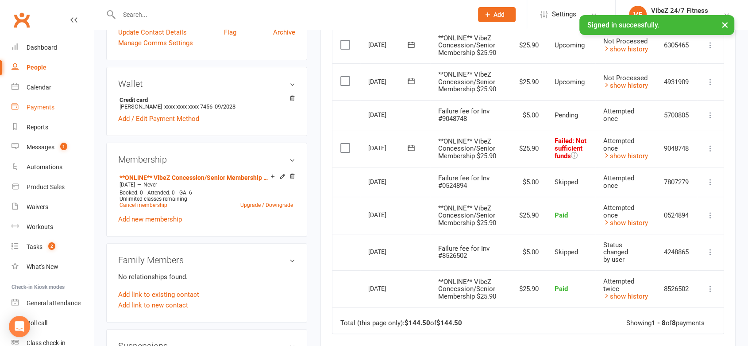
click at [40, 107] on div "Payments" at bounding box center [41, 107] width 28 height 7
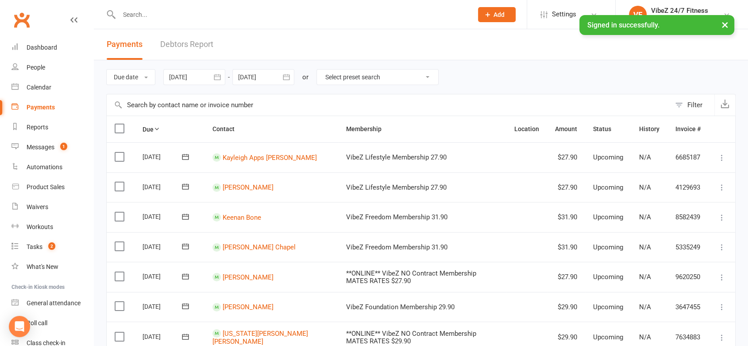
click at [179, 45] on link "Debtors Report" at bounding box center [186, 44] width 53 height 31
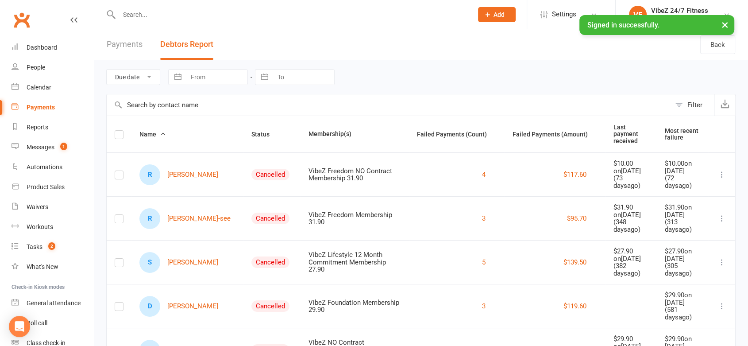
click at [251, 131] on span "Status" at bounding box center [265, 134] width 28 height 7
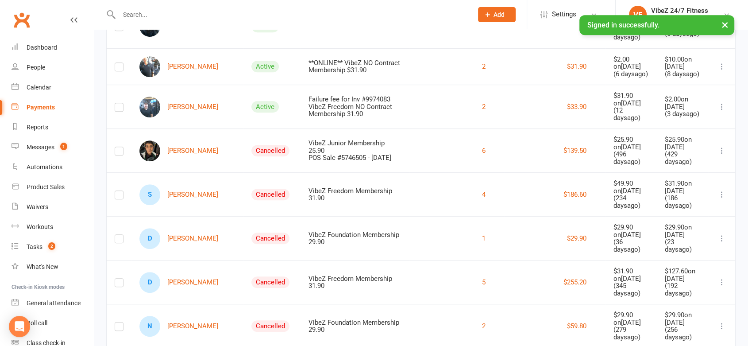
scroll to position [439, 0]
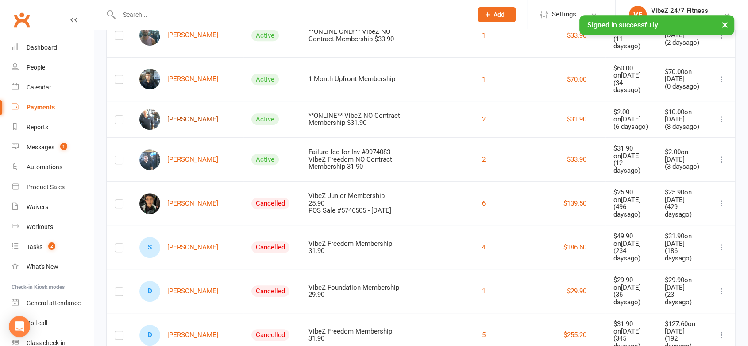
click at [181, 115] on link "[PERSON_NAME]" at bounding box center [178, 119] width 79 height 21
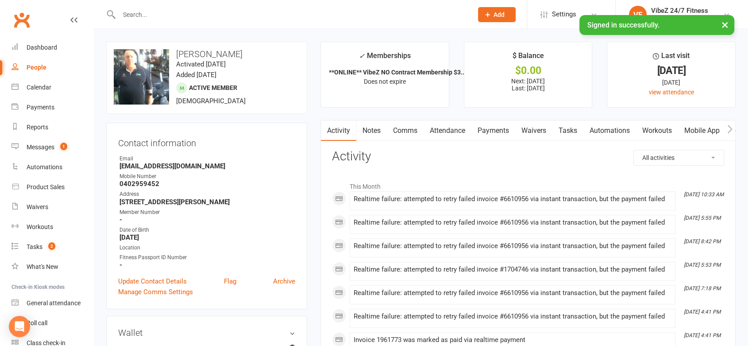
click at [481, 133] on link "Payments" at bounding box center [493, 130] width 44 height 20
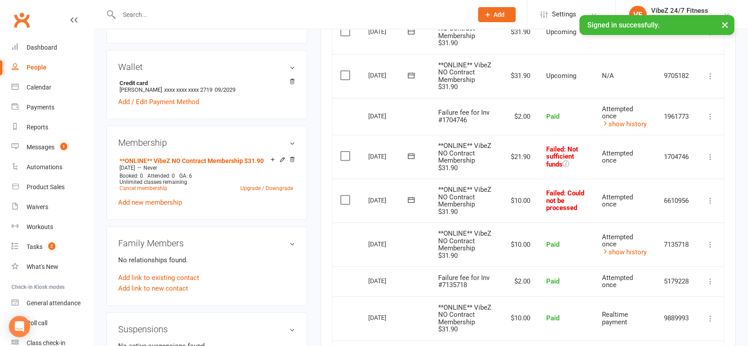
scroll to position [280, 0]
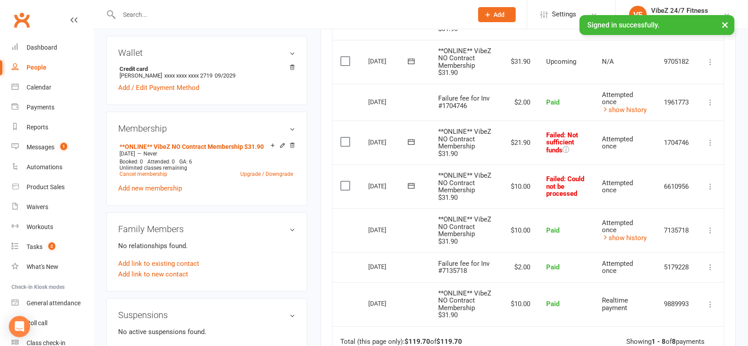
click at [709, 191] on icon at bounding box center [710, 186] width 9 height 9
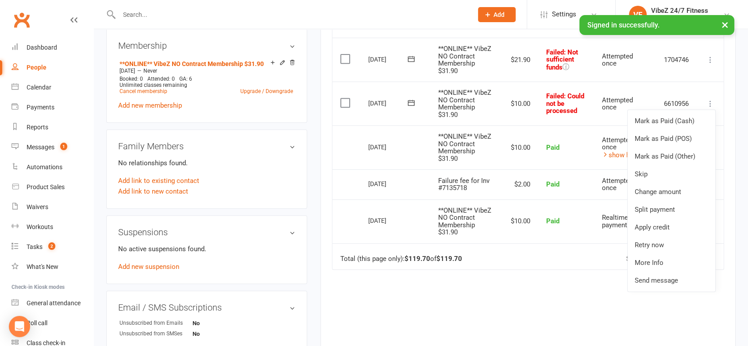
scroll to position [414, 0]
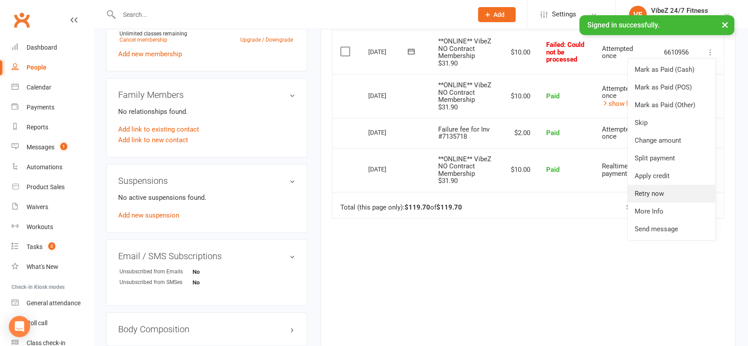
click at [644, 202] on link "Retry now" at bounding box center [672, 194] width 88 height 18
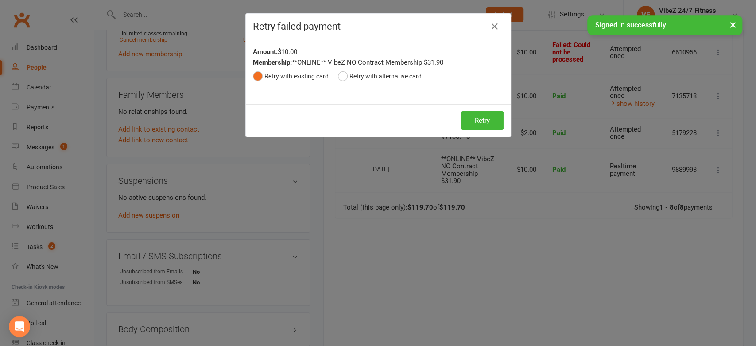
click at [484, 108] on div "Retry Retry" at bounding box center [378, 120] width 265 height 33
click at [482, 116] on button "Retry" at bounding box center [482, 120] width 42 height 19
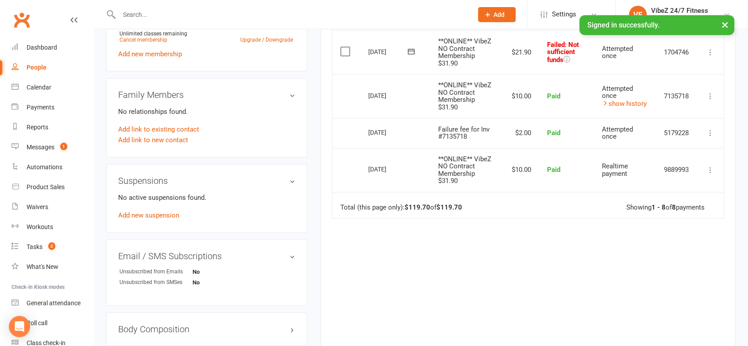
click at [707, 52] on icon at bounding box center [710, 52] width 9 height 9
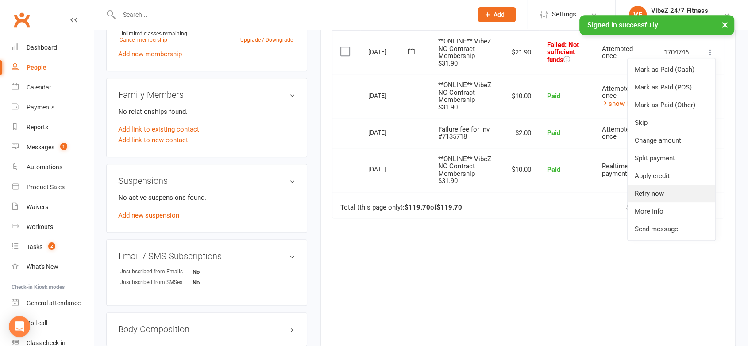
click at [644, 190] on link "Retry now" at bounding box center [672, 194] width 88 height 18
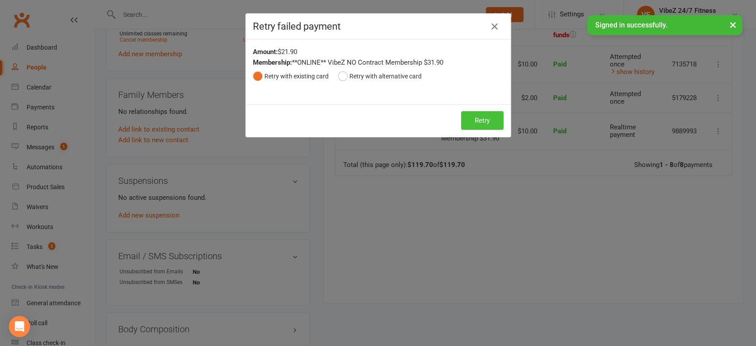
click at [464, 121] on button "Retry" at bounding box center [482, 120] width 42 height 19
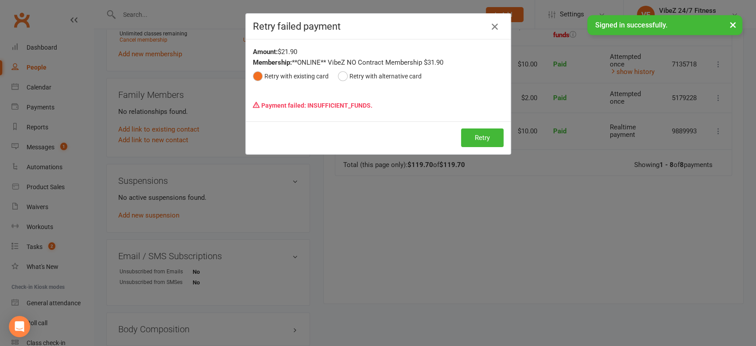
click at [492, 23] on icon "button" at bounding box center [494, 26] width 11 height 11
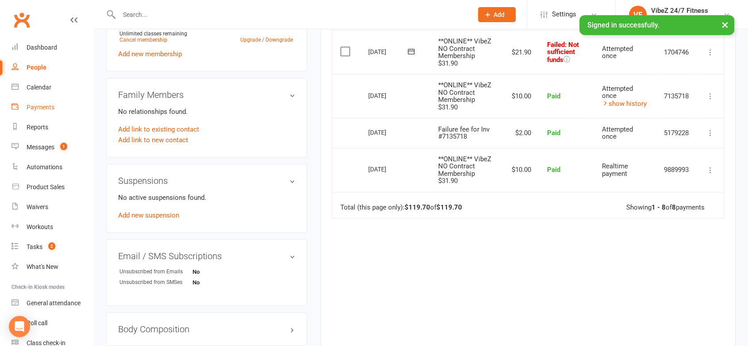
click at [24, 107] on link "Payments" at bounding box center [53, 107] width 82 height 20
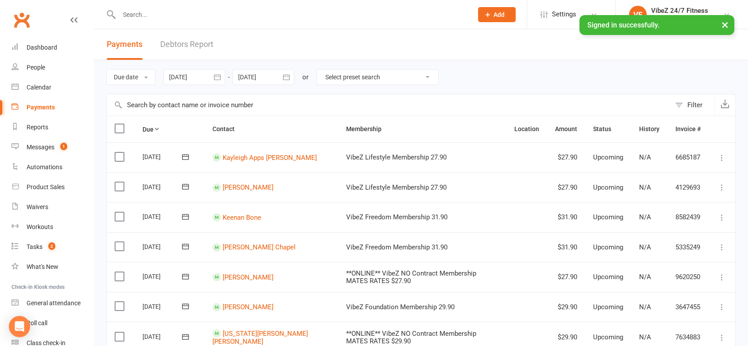
click at [182, 49] on link "Debtors Report" at bounding box center [186, 44] width 53 height 31
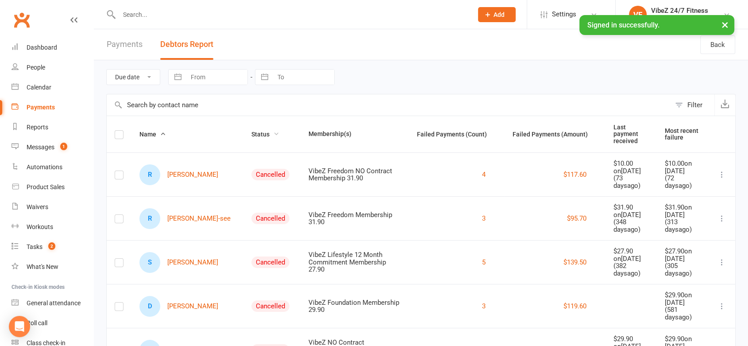
click at [251, 134] on span "Status" at bounding box center [265, 134] width 28 height 7
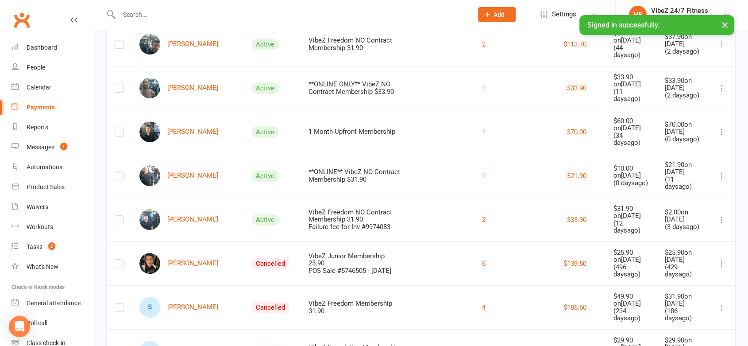
scroll to position [391, 0]
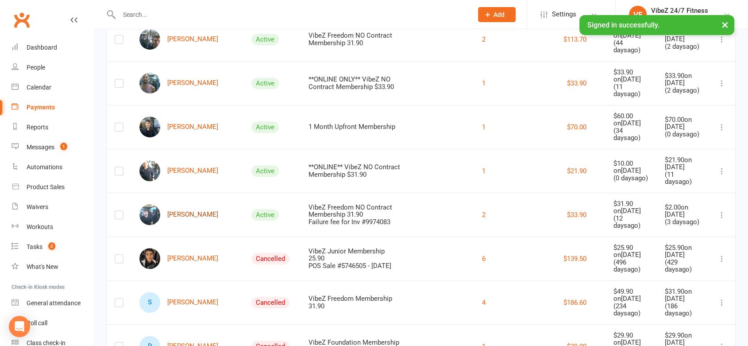
click at [180, 204] on link "[PERSON_NAME]" at bounding box center [178, 214] width 79 height 21
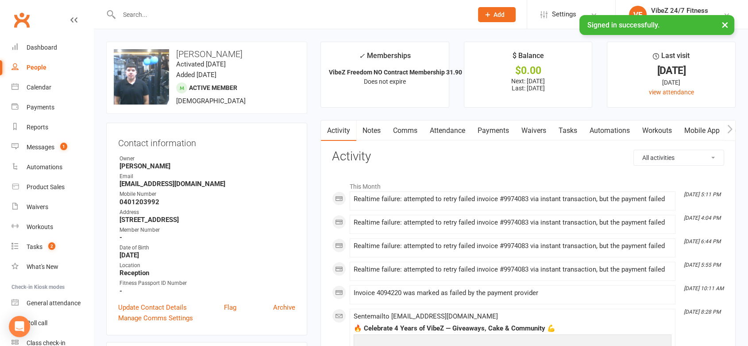
click at [491, 140] on link "Payments" at bounding box center [493, 130] width 44 height 20
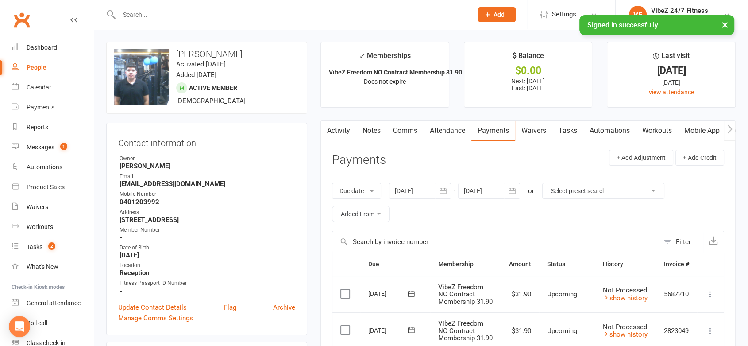
scroll to position [252, 0]
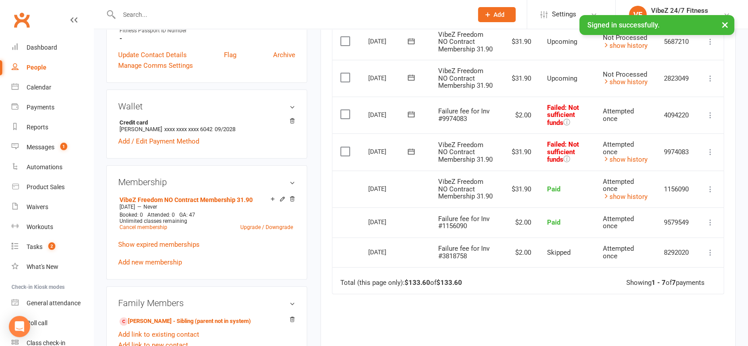
click at [710, 156] on icon at bounding box center [710, 151] width 9 height 9
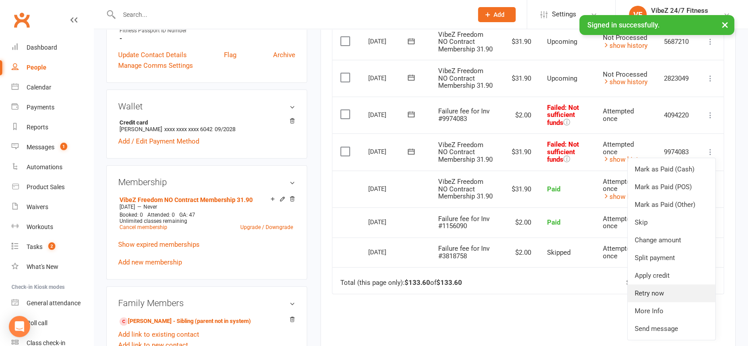
click at [637, 301] on link "Retry now" at bounding box center [672, 293] width 88 height 18
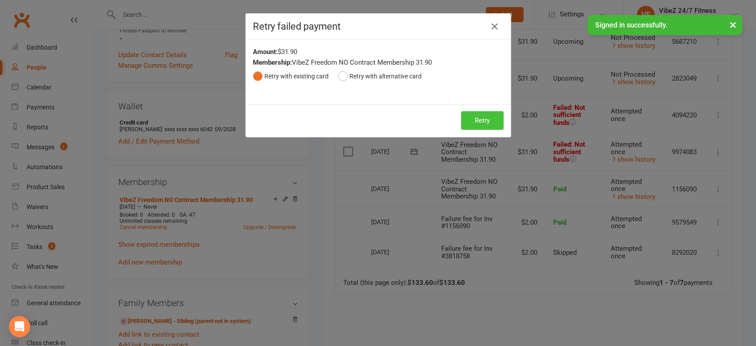
click at [473, 127] on button "Retry" at bounding box center [482, 120] width 42 height 19
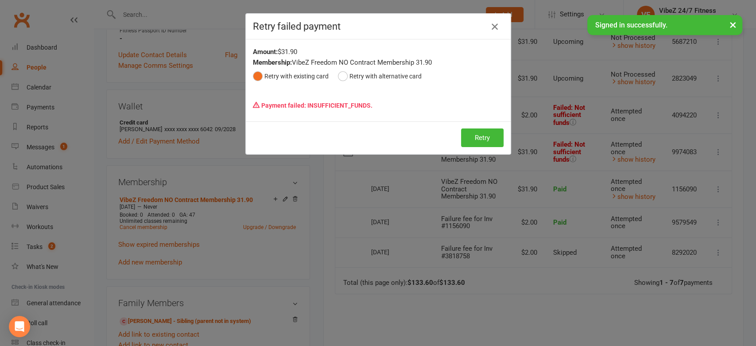
click at [492, 26] on icon "button" at bounding box center [494, 26] width 11 height 11
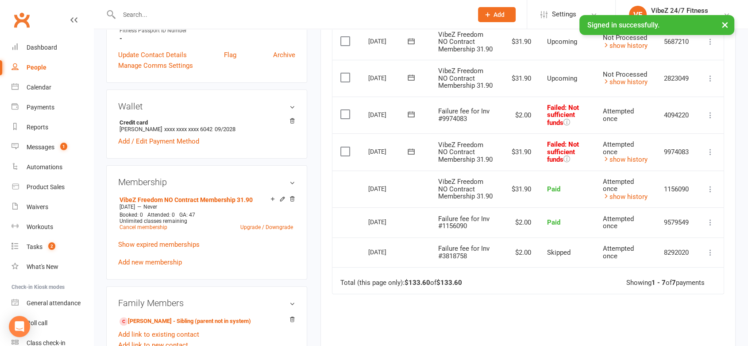
click at [709, 120] on icon at bounding box center [710, 115] width 9 height 9
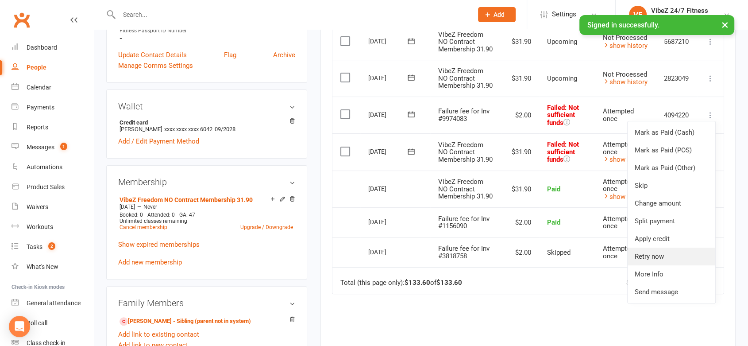
click at [652, 265] on link "Retry now" at bounding box center [672, 256] width 88 height 18
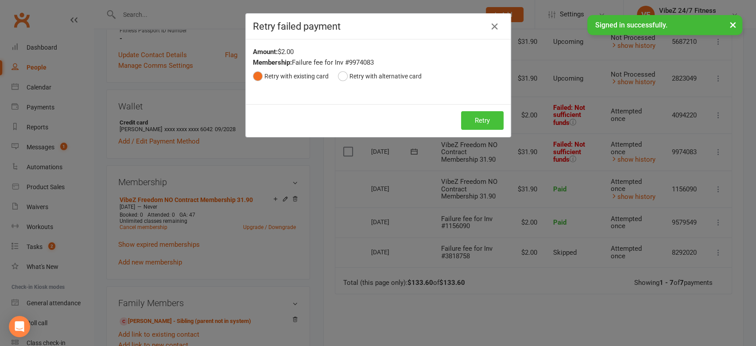
click at [489, 117] on button "Retry" at bounding box center [482, 120] width 42 height 19
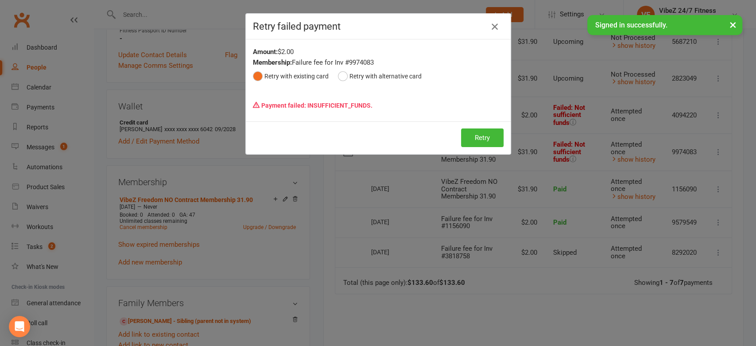
click at [495, 30] on button "button" at bounding box center [494, 26] width 14 height 14
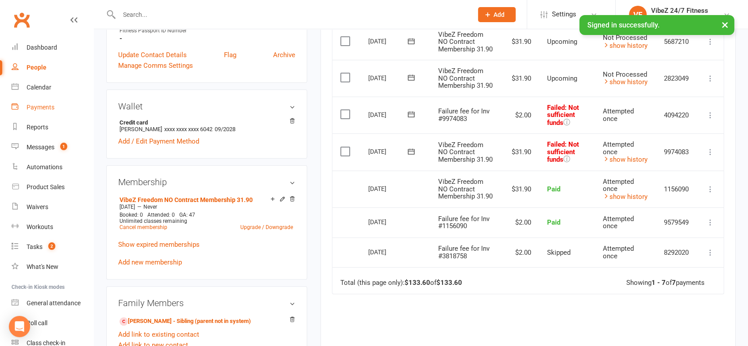
click at [47, 112] on link "Payments" at bounding box center [53, 107] width 82 height 20
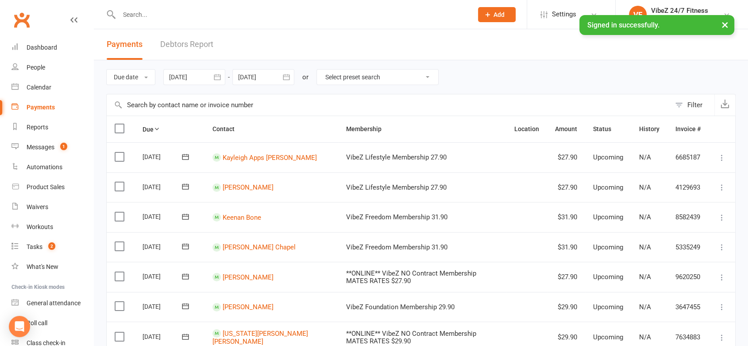
click at [192, 41] on link "Debtors Report" at bounding box center [186, 44] width 53 height 31
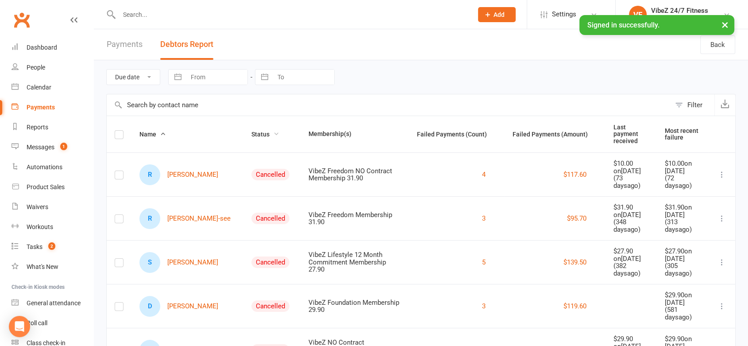
click at [251, 131] on span "Status" at bounding box center [265, 134] width 28 height 7
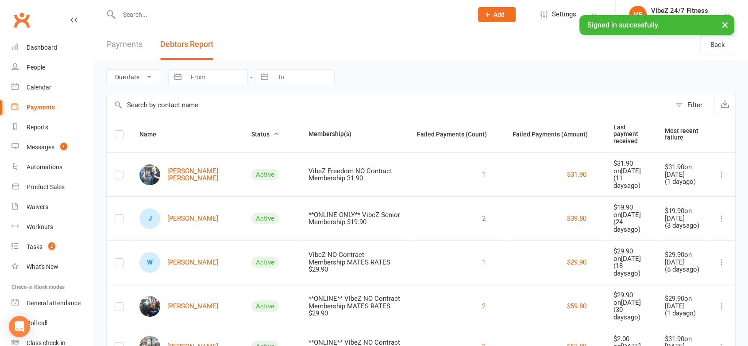
scroll to position [302, 0]
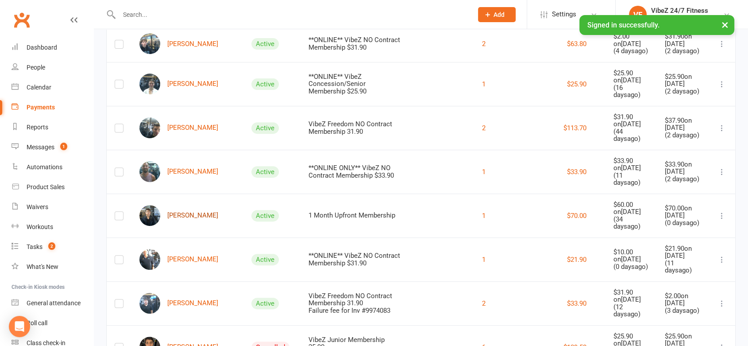
click at [188, 205] on link "[PERSON_NAME]" at bounding box center [178, 215] width 79 height 21
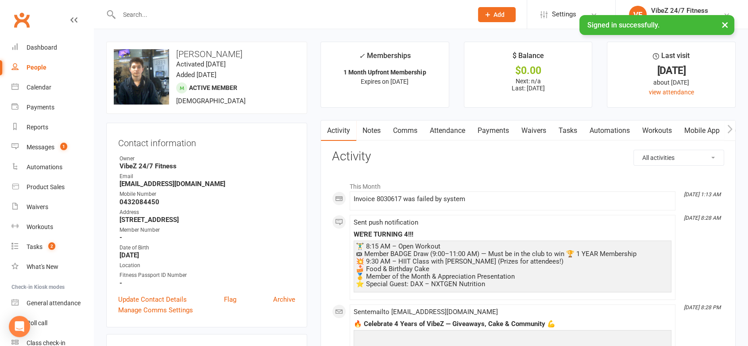
click at [478, 132] on link "Payments" at bounding box center [493, 130] width 44 height 20
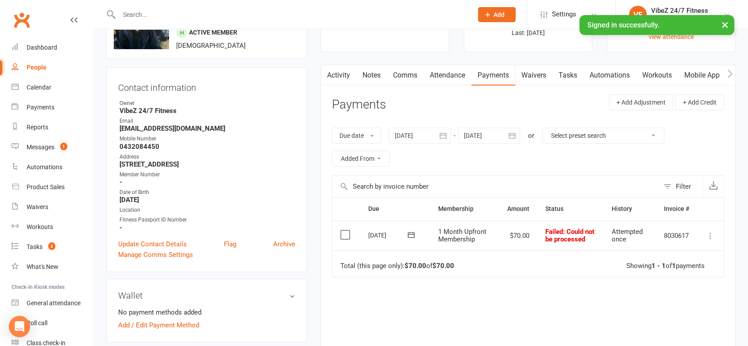
scroll to position [104, 0]
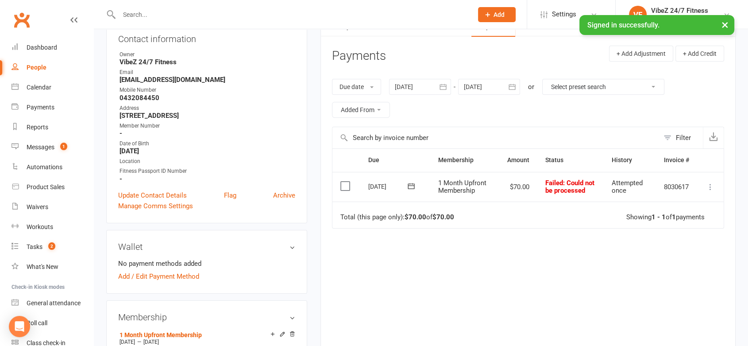
click at [712, 189] on icon at bounding box center [710, 186] width 9 height 9
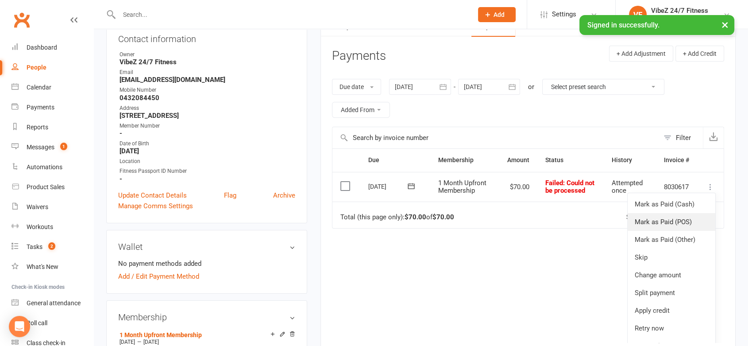
click at [653, 224] on link "Mark as Paid (POS)" at bounding box center [672, 222] width 88 height 18
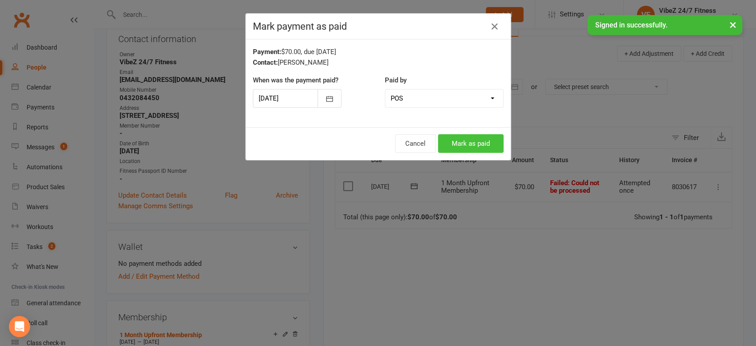
click at [484, 142] on button "Mark as paid" at bounding box center [471, 143] width 66 height 19
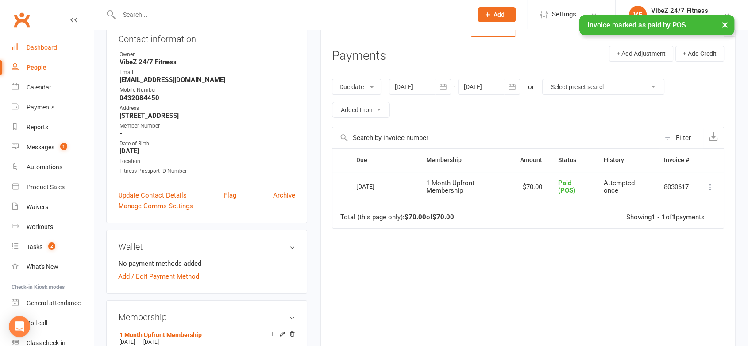
click at [67, 54] on link "Dashboard" at bounding box center [53, 48] width 82 height 20
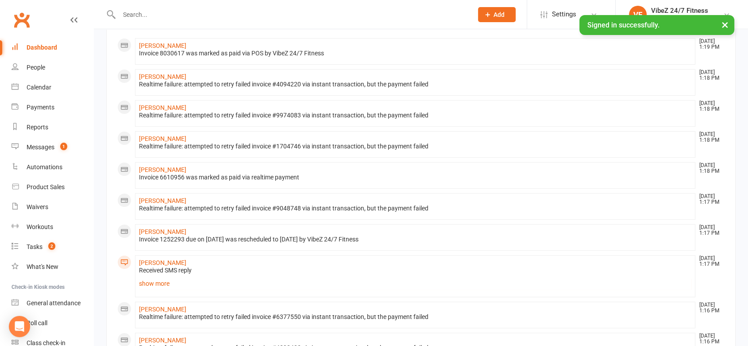
scroll to position [134, 0]
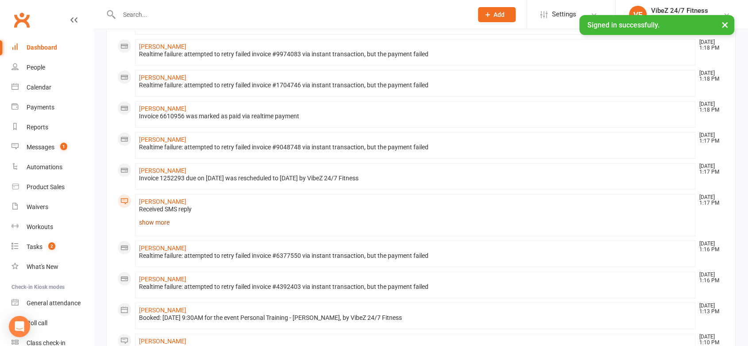
click at [157, 223] on link "show more" at bounding box center [415, 222] width 552 height 12
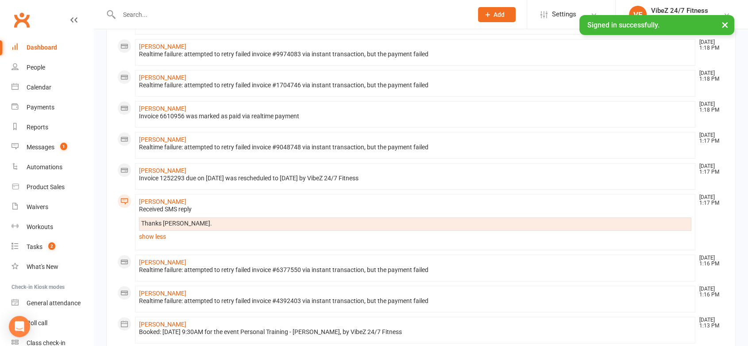
click at [150, 205] on div "Received SMS reply" at bounding box center [415, 209] width 552 height 8
click at [149, 198] on link "[PERSON_NAME]" at bounding box center [162, 201] width 47 height 7
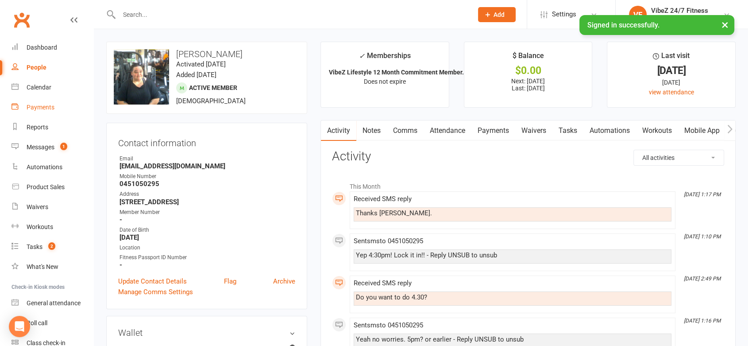
click at [52, 104] on div "Payments" at bounding box center [41, 107] width 28 height 7
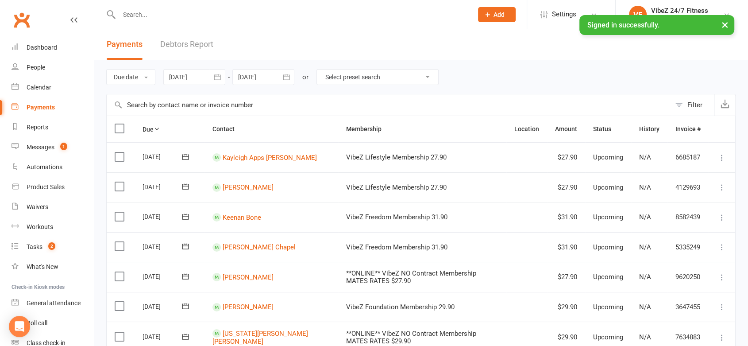
click at [161, 46] on link "Debtors Report" at bounding box center [186, 44] width 53 height 31
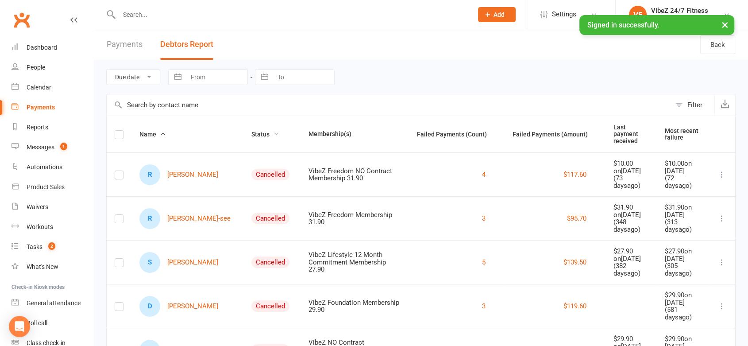
click at [251, 131] on span "Status" at bounding box center [265, 134] width 28 height 7
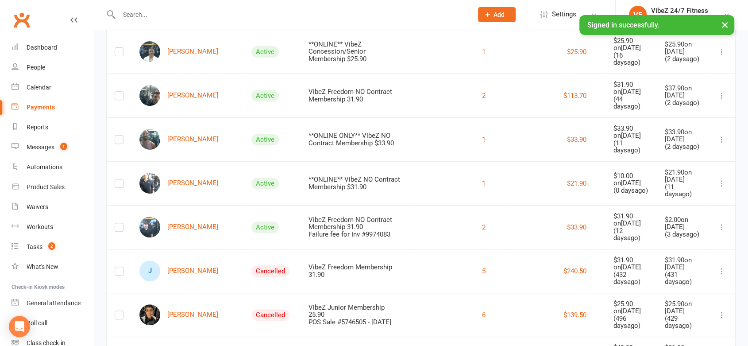
scroll to position [324, 0]
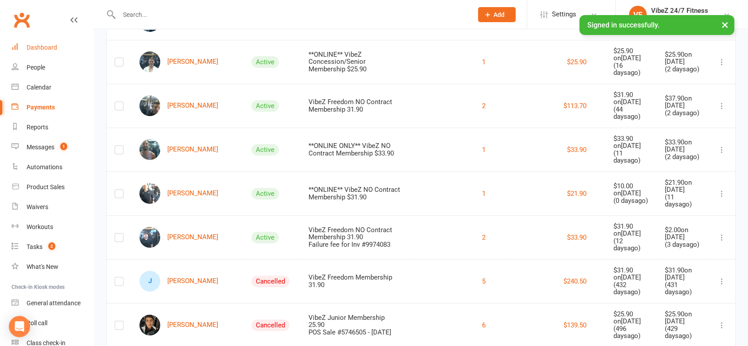
click at [32, 46] on div "Dashboard" at bounding box center [42, 47] width 31 height 7
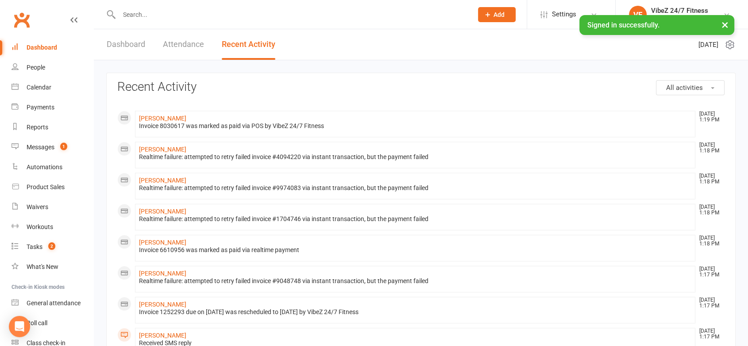
click at [139, 42] on link "Dashboard" at bounding box center [126, 44] width 39 height 31
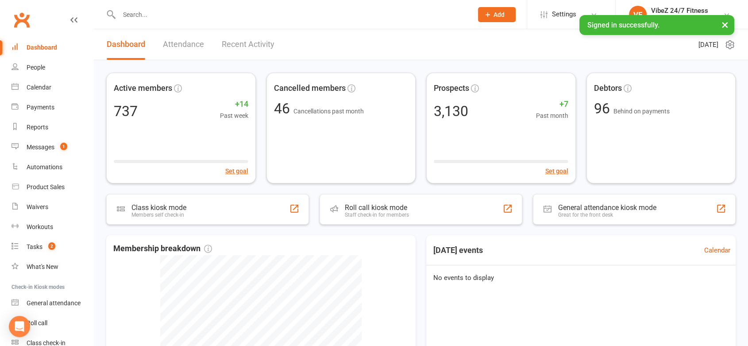
click at [241, 40] on link "Recent Activity" at bounding box center [248, 44] width 53 height 31
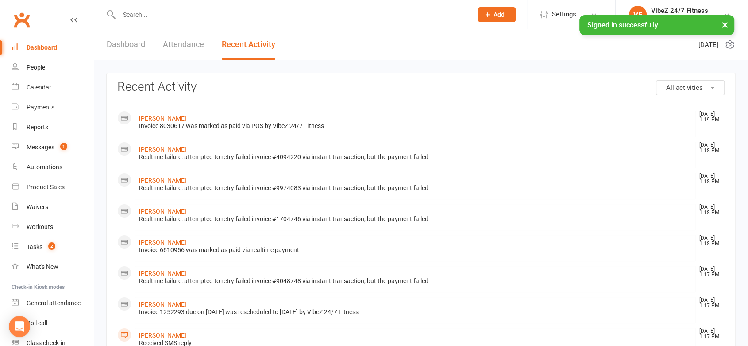
click at [107, 52] on link "Dashboard" at bounding box center [126, 44] width 39 height 31
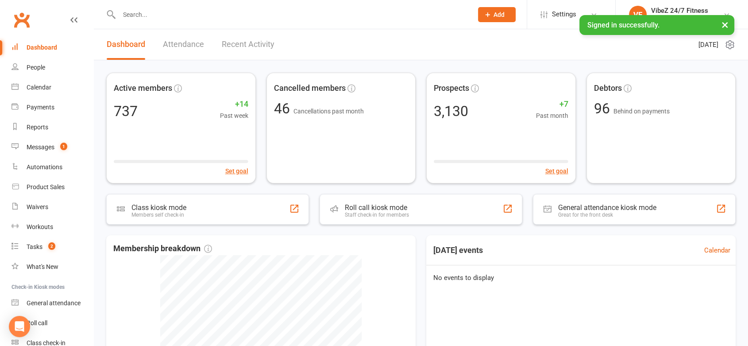
click at [256, 39] on link "Recent Activity" at bounding box center [248, 44] width 53 height 31
